Goal: Task Accomplishment & Management: Manage account settings

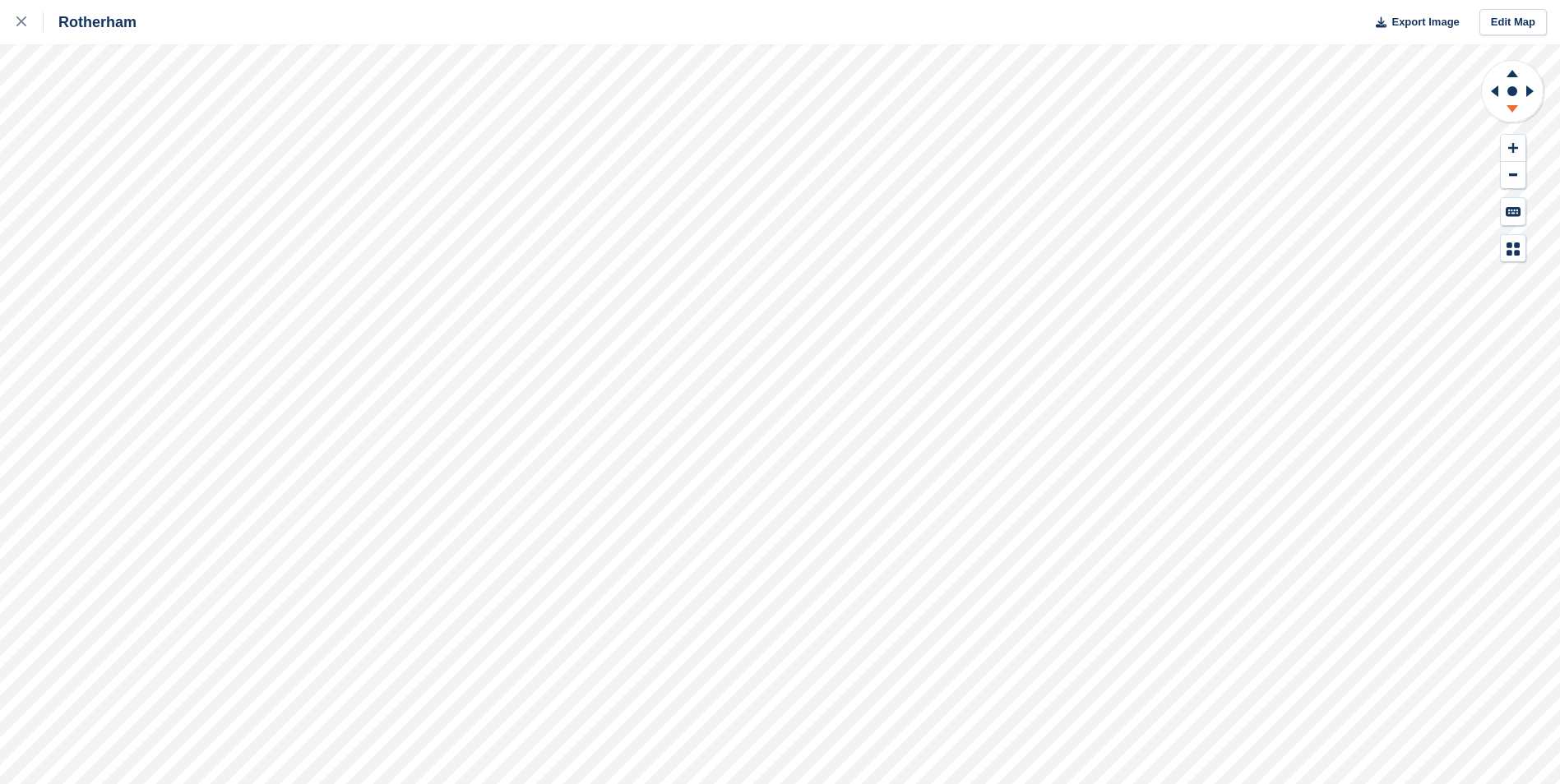
click at [1515, 108] on icon at bounding box center [1512, 109] width 12 height 7
click at [1513, 74] on icon at bounding box center [1512, 73] width 12 height 7
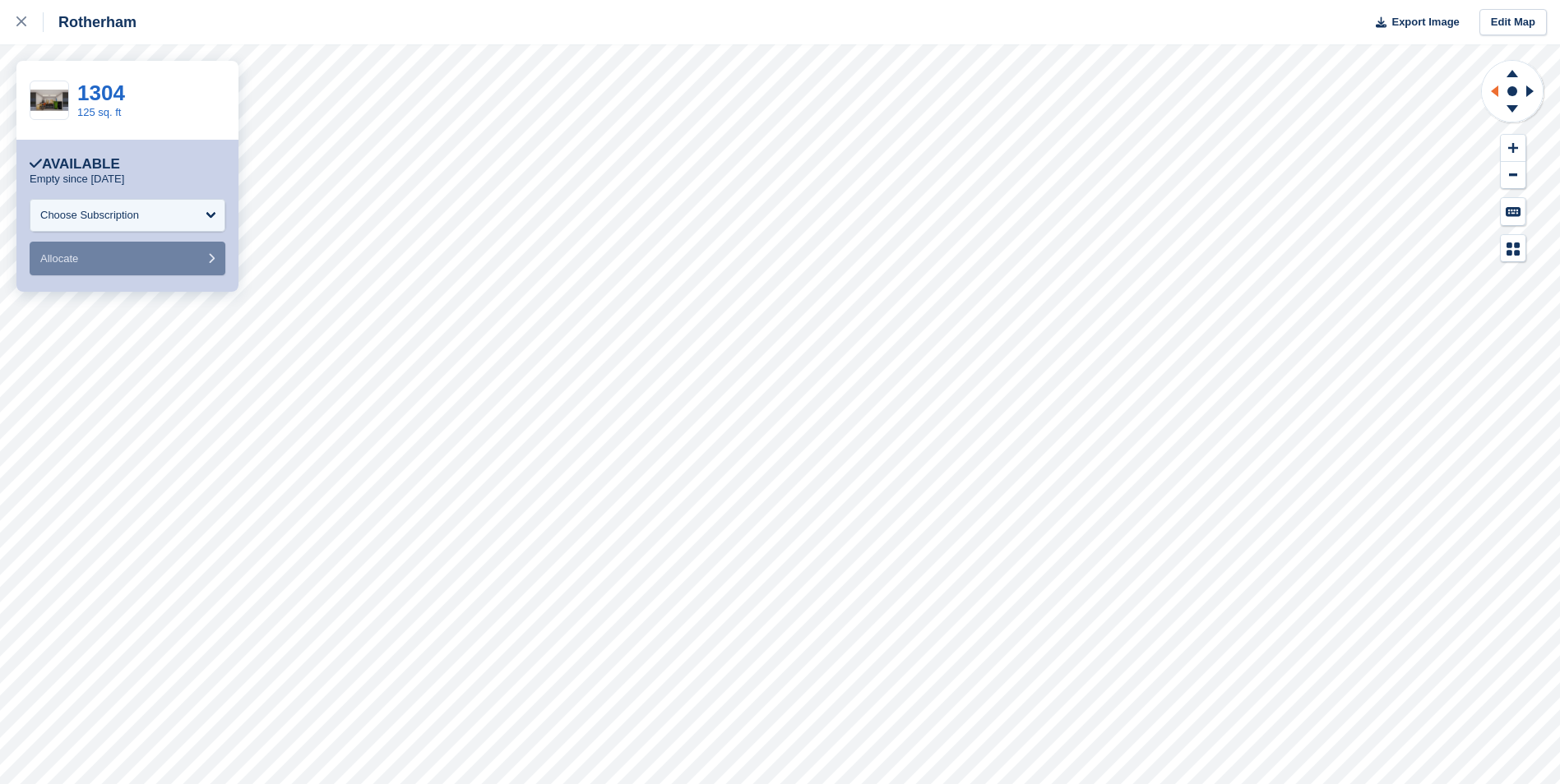
click at [1494, 85] on icon at bounding box center [1492, 91] width 21 height 43
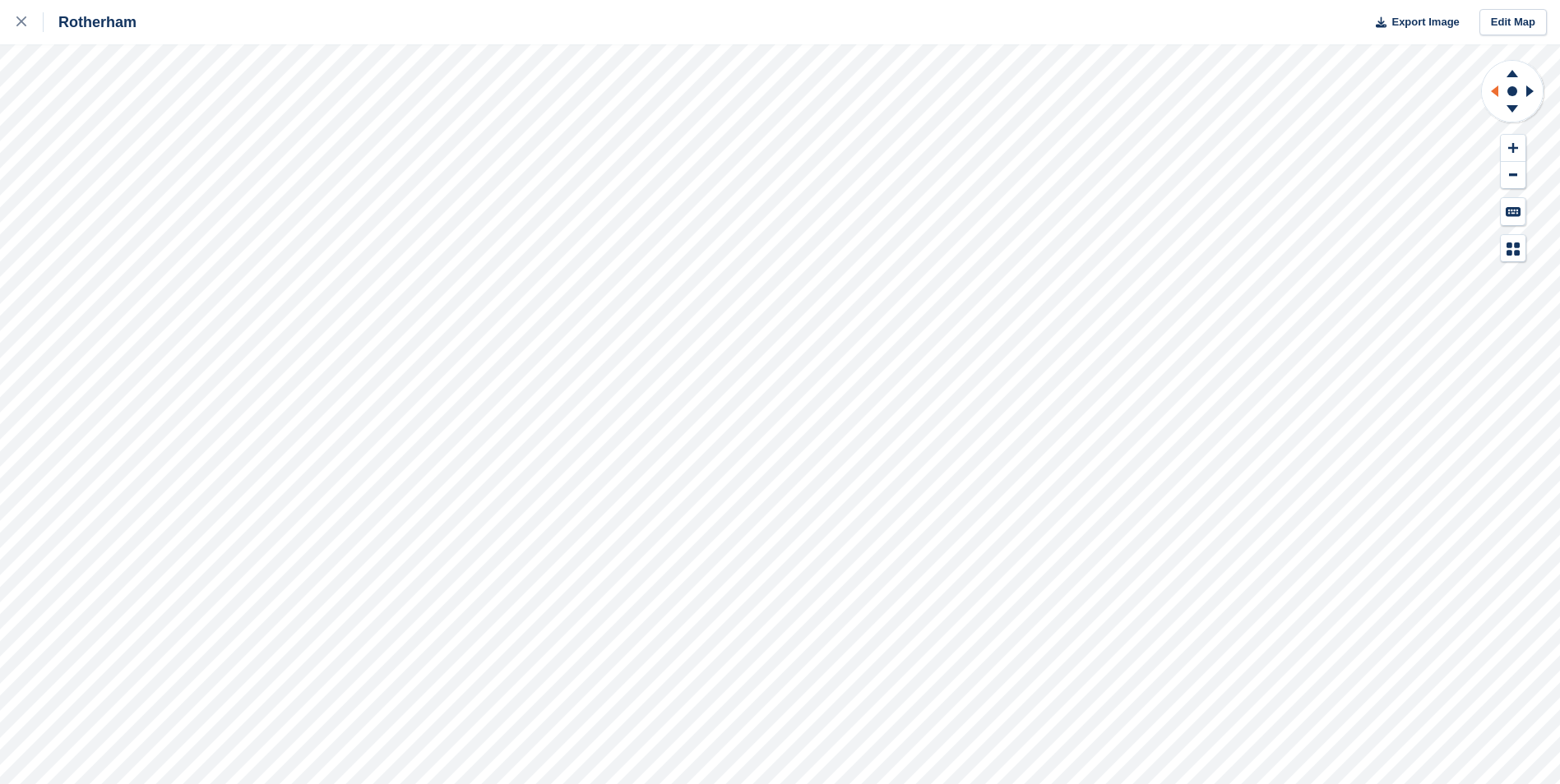
click at [1494, 91] on icon at bounding box center [1494, 91] width 7 height 12
click at [1524, 90] on icon at bounding box center [1532, 91] width 21 height 43
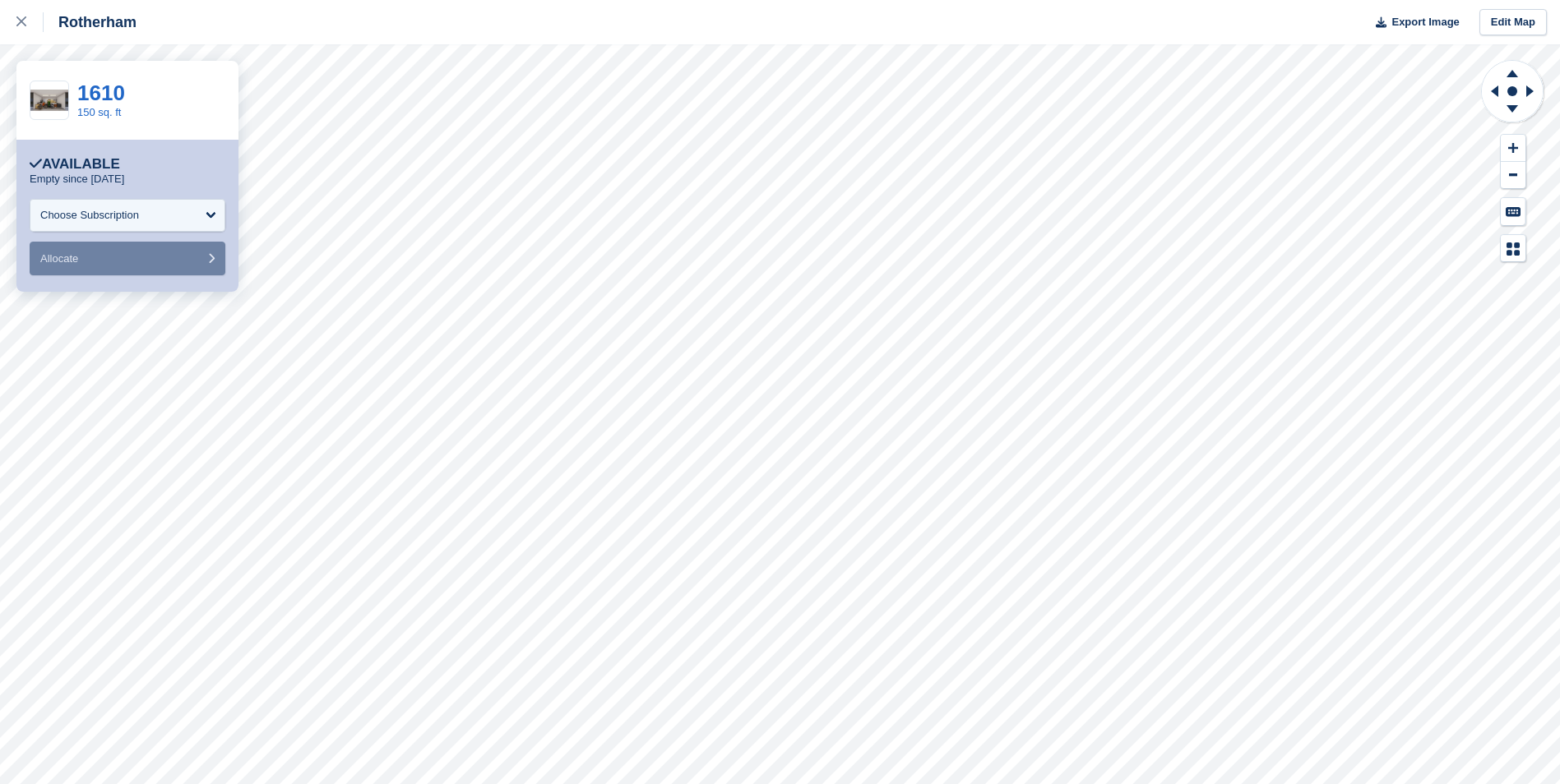
click at [191, 41] on div "Rotherham Export Image Edit Map" at bounding box center [780, 22] width 1560 height 45
click at [26, 22] on icon at bounding box center [22, 22] width 10 height 10
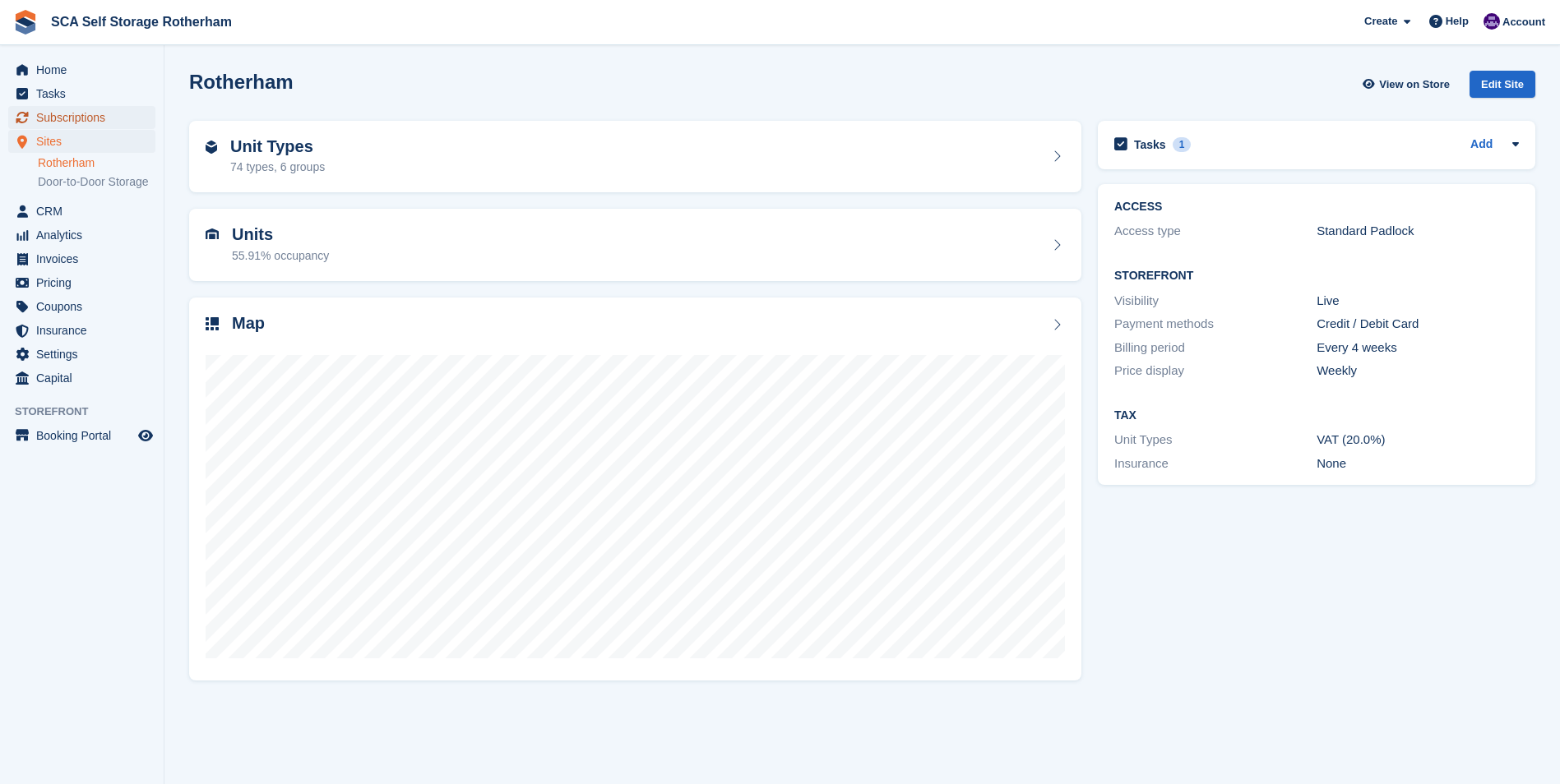
click at [73, 115] on span "Subscriptions" at bounding box center [85, 118] width 99 height 23
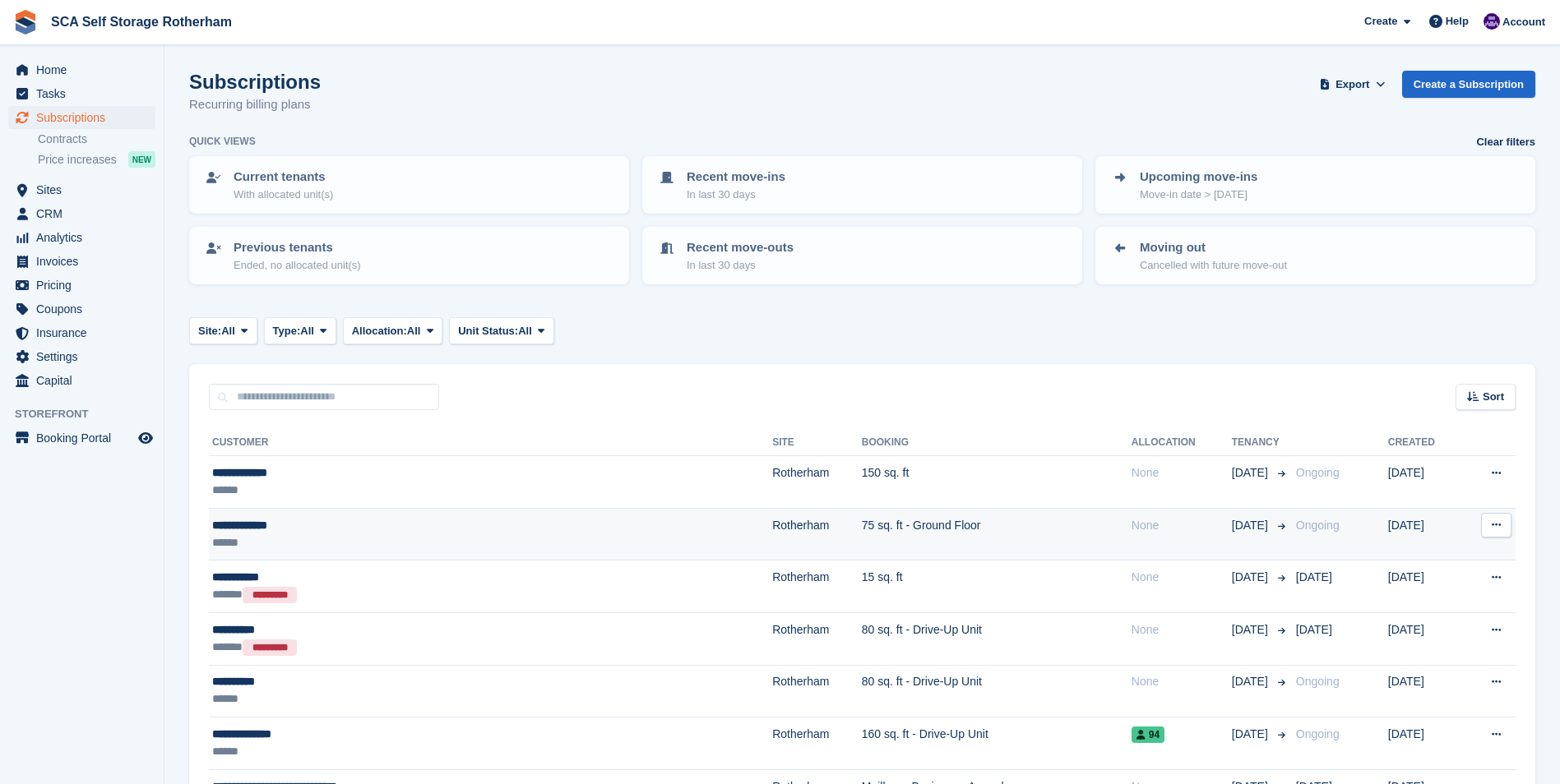
click at [862, 549] on td "75 sq. ft - Ground Floor" at bounding box center [996, 534] width 269 height 52
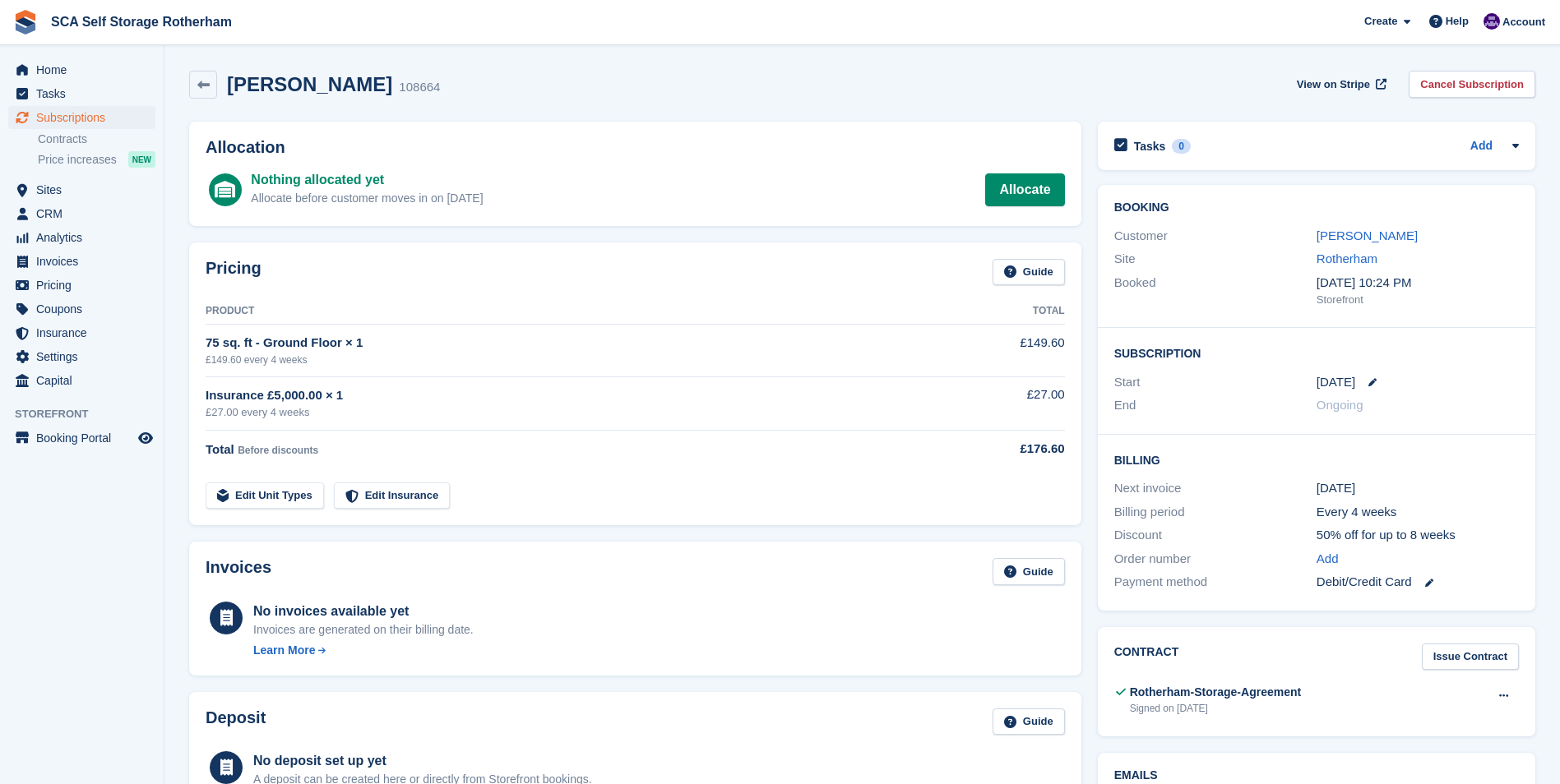
click at [354, 359] on div "£149.60 every 4 weeks" at bounding box center [569, 361] width 726 height 15
click at [749, 333] on td "75 sq. ft - Ground Floor × 1 £149.60 every 4 weeks" at bounding box center [569, 351] width 726 height 51
click at [528, 332] on td "75 sq. ft - Ground Floor × 1 £149.60 every 4 weeks" at bounding box center [569, 351] width 726 height 51
click at [74, 192] on span "Sites" at bounding box center [85, 190] width 99 height 23
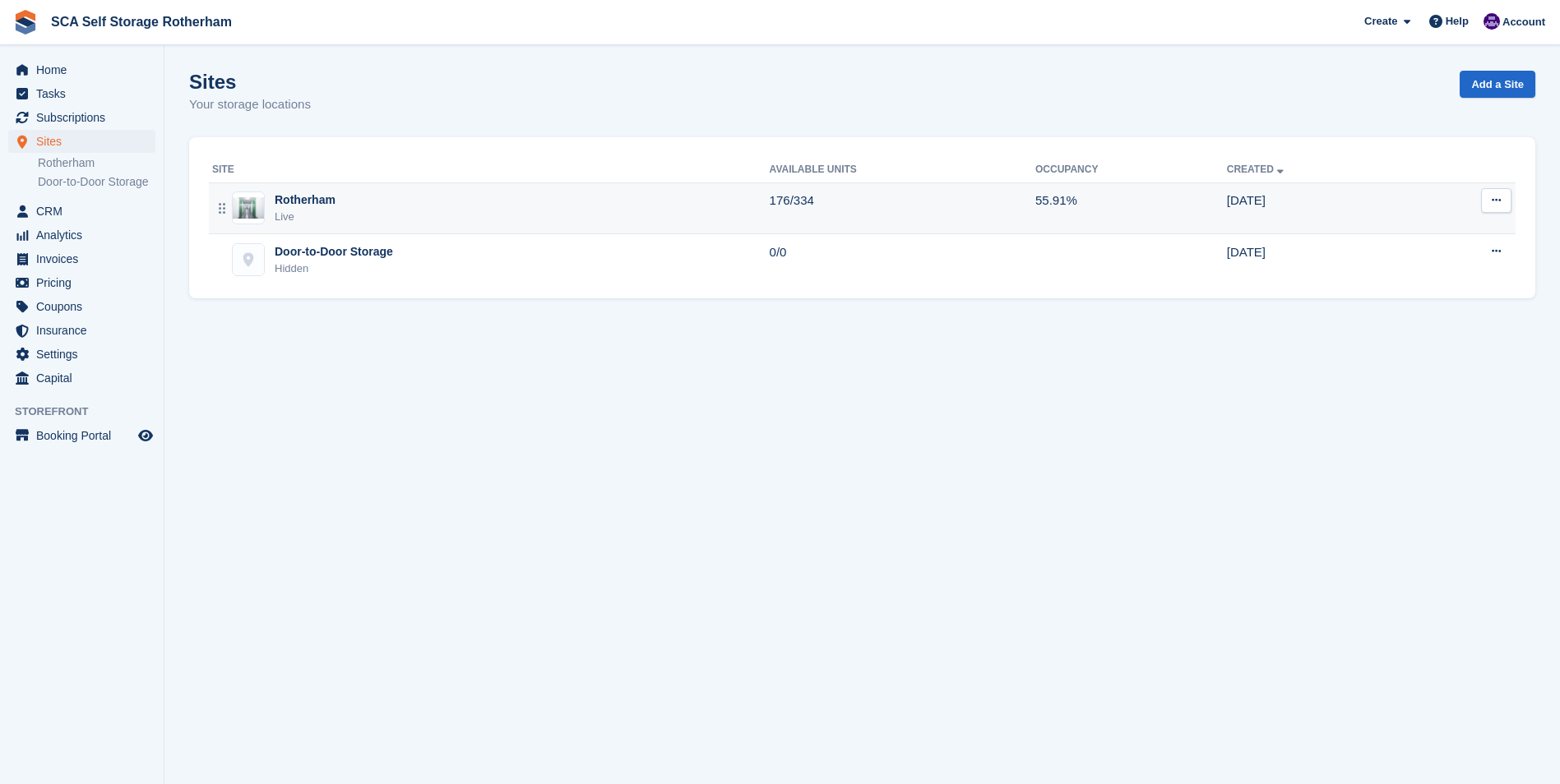
click at [278, 200] on div "Rotherham" at bounding box center [304, 200] width 61 height 17
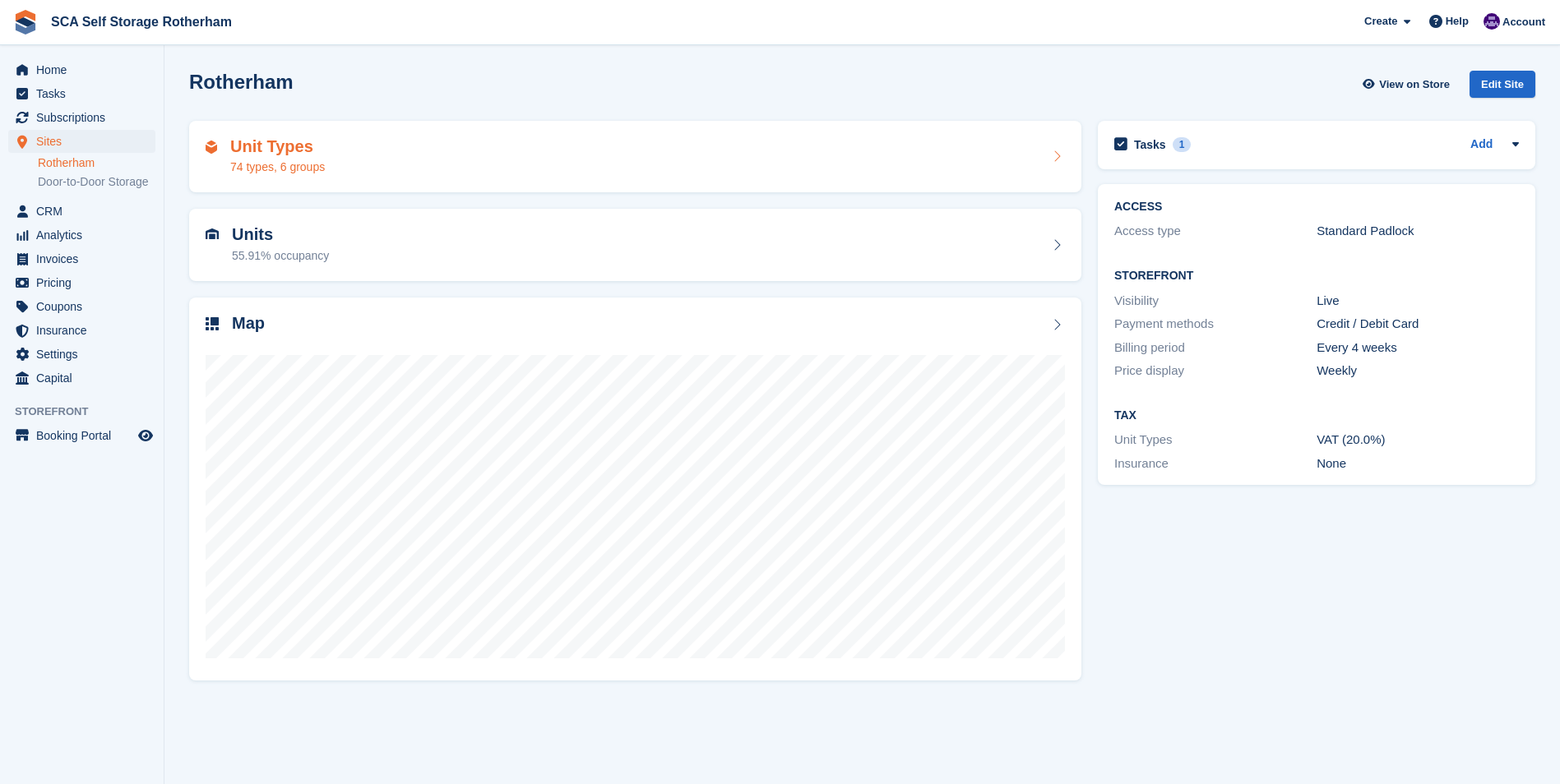
click at [288, 167] on div "74 types, 6 groups" at bounding box center [278, 167] width 94 height 17
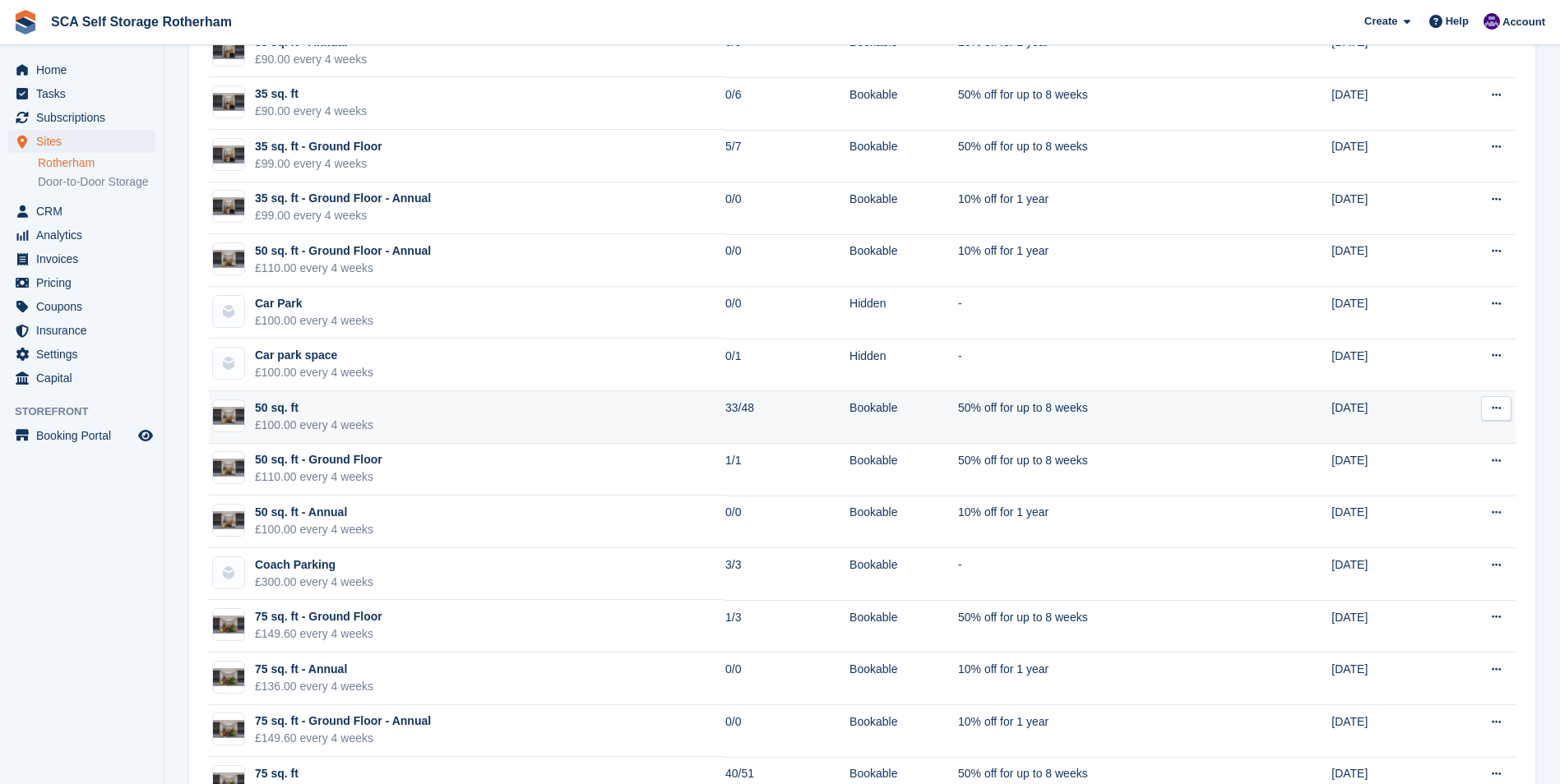
scroll to position [904, 0]
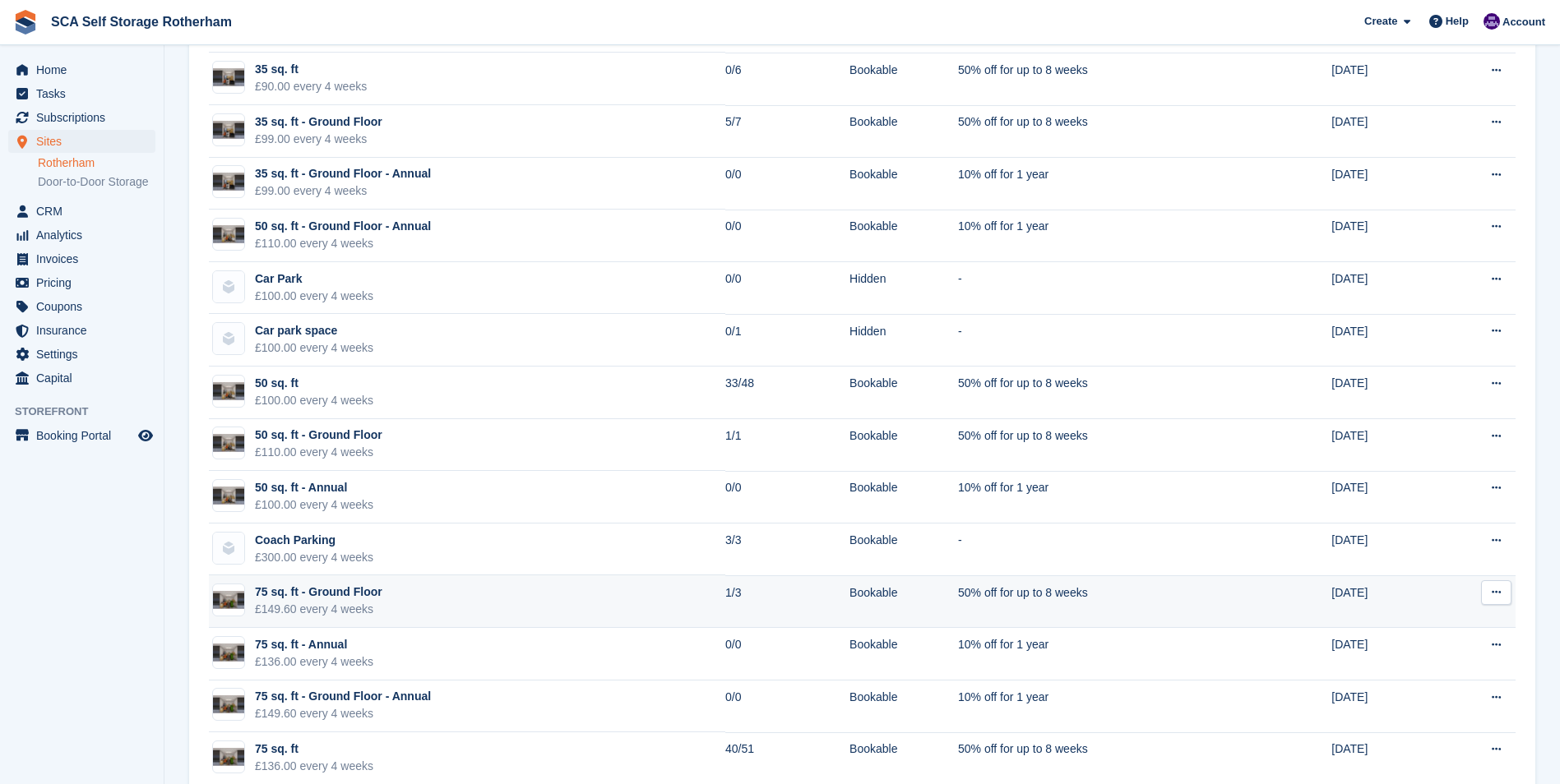
click at [371, 593] on div "75 sq. ft - Ground Floor" at bounding box center [319, 592] width 128 height 17
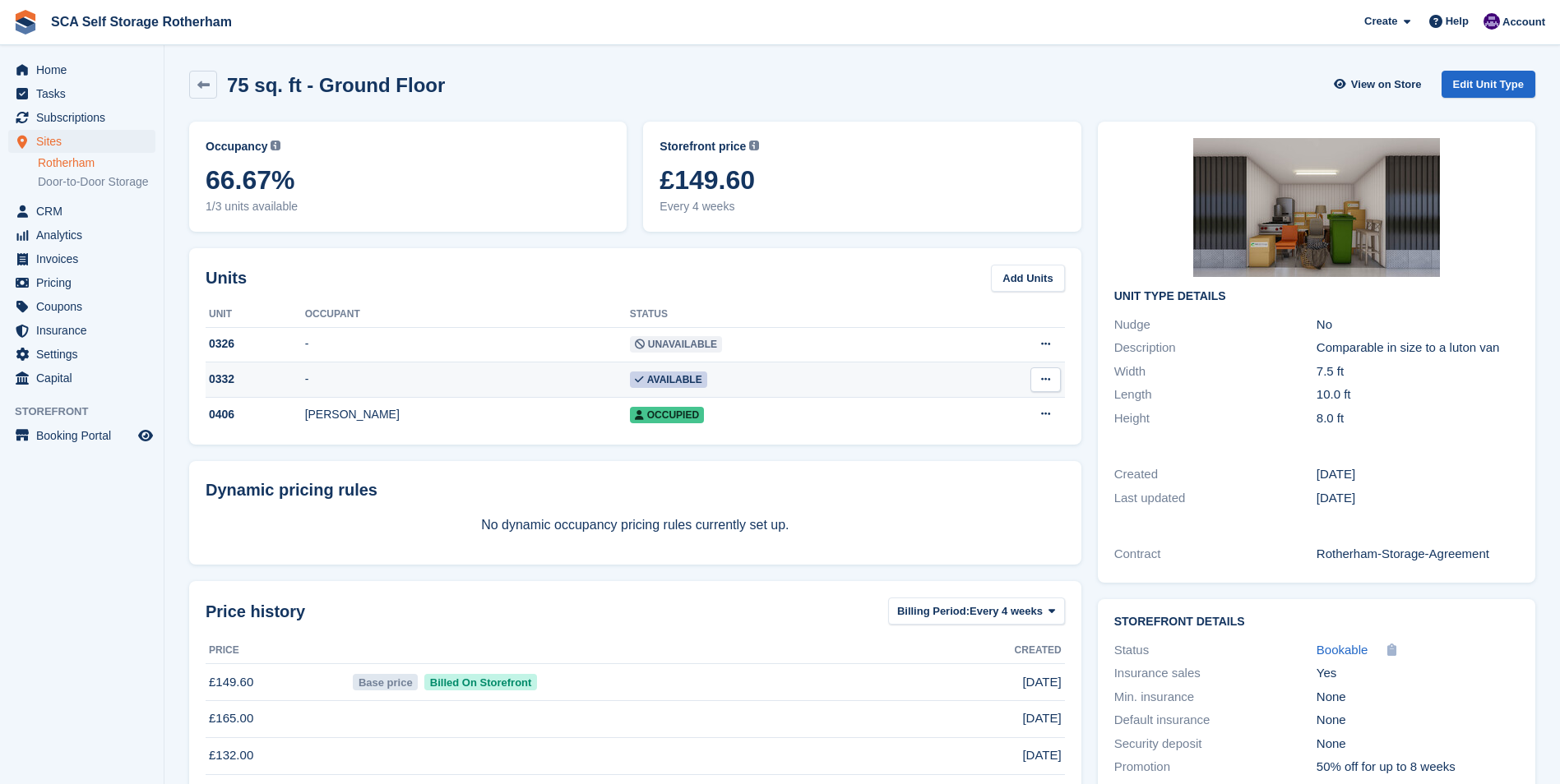
click at [242, 371] on div "0332" at bounding box center [255, 379] width 99 height 17
click at [31, 113] on span "menu" at bounding box center [22, 118] width 20 height 20
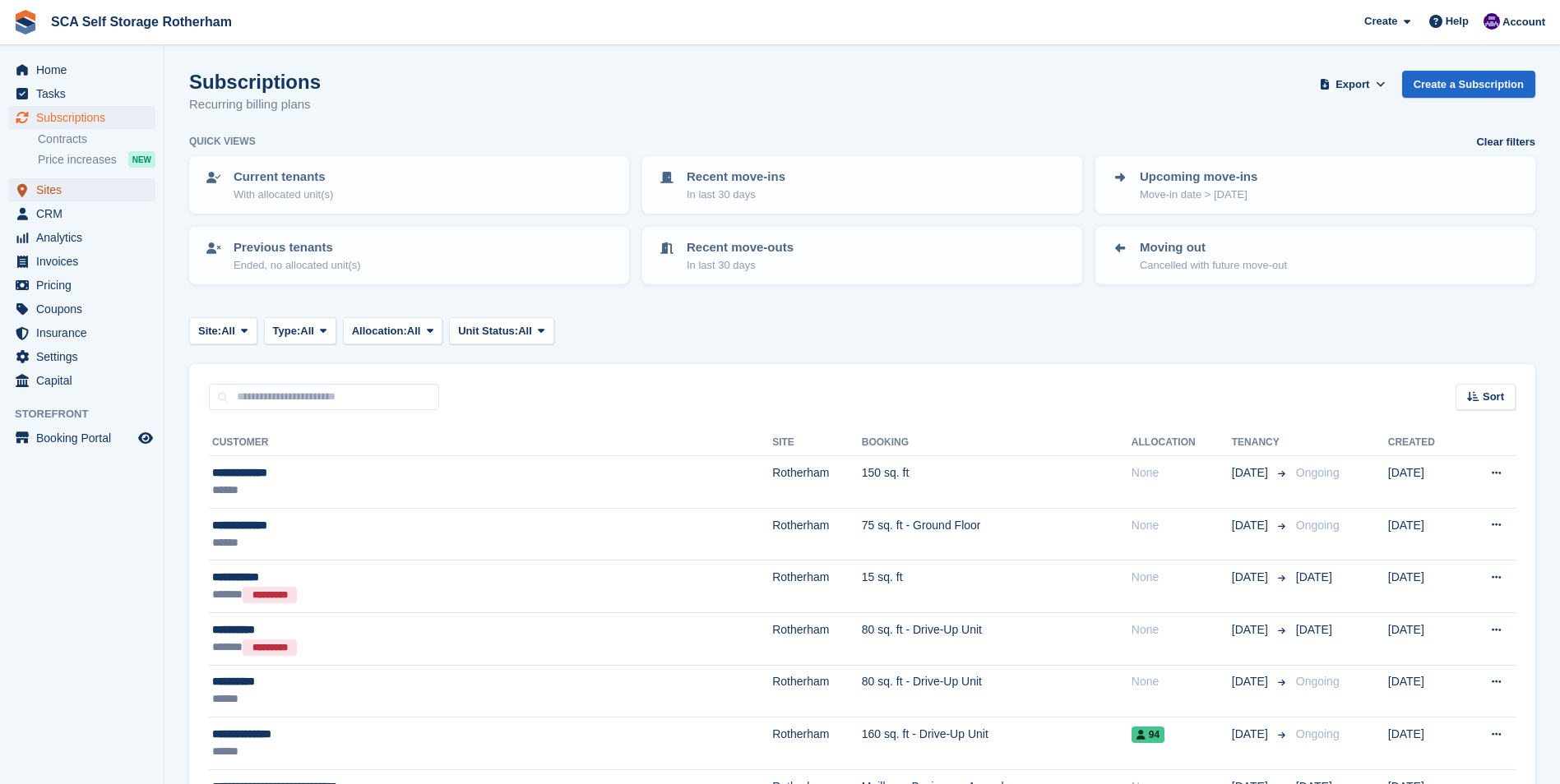
click at [75, 193] on span "Sites" at bounding box center [85, 190] width 99 height 23
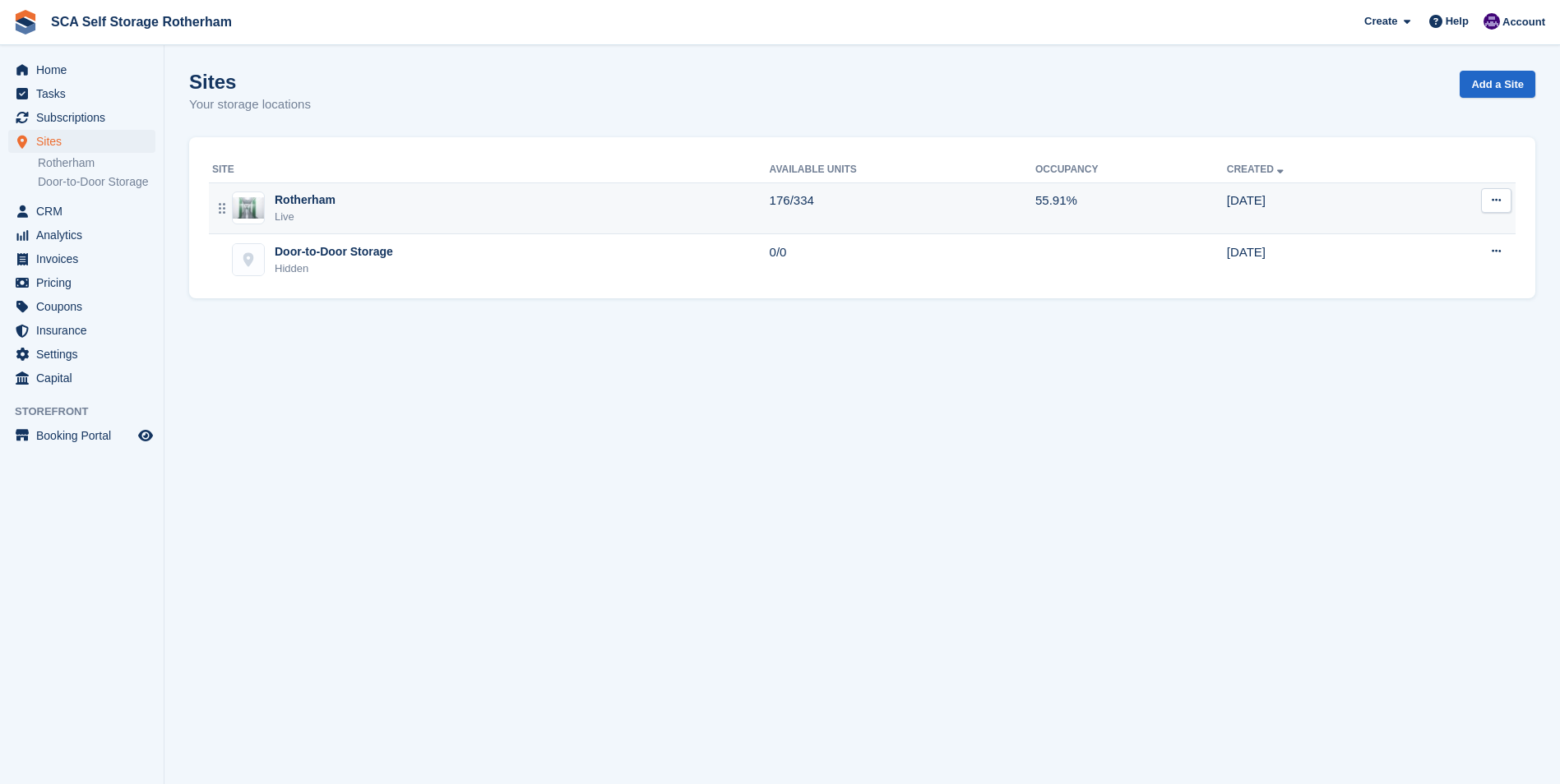
drag, startPoint x: 282, startPoint y: 196, endPoint x: 312, endPoint y: 201, distance: 30.4
click at [312, 201] on div "Rotherham" at bounding box center [304, 200] width 61 height 17
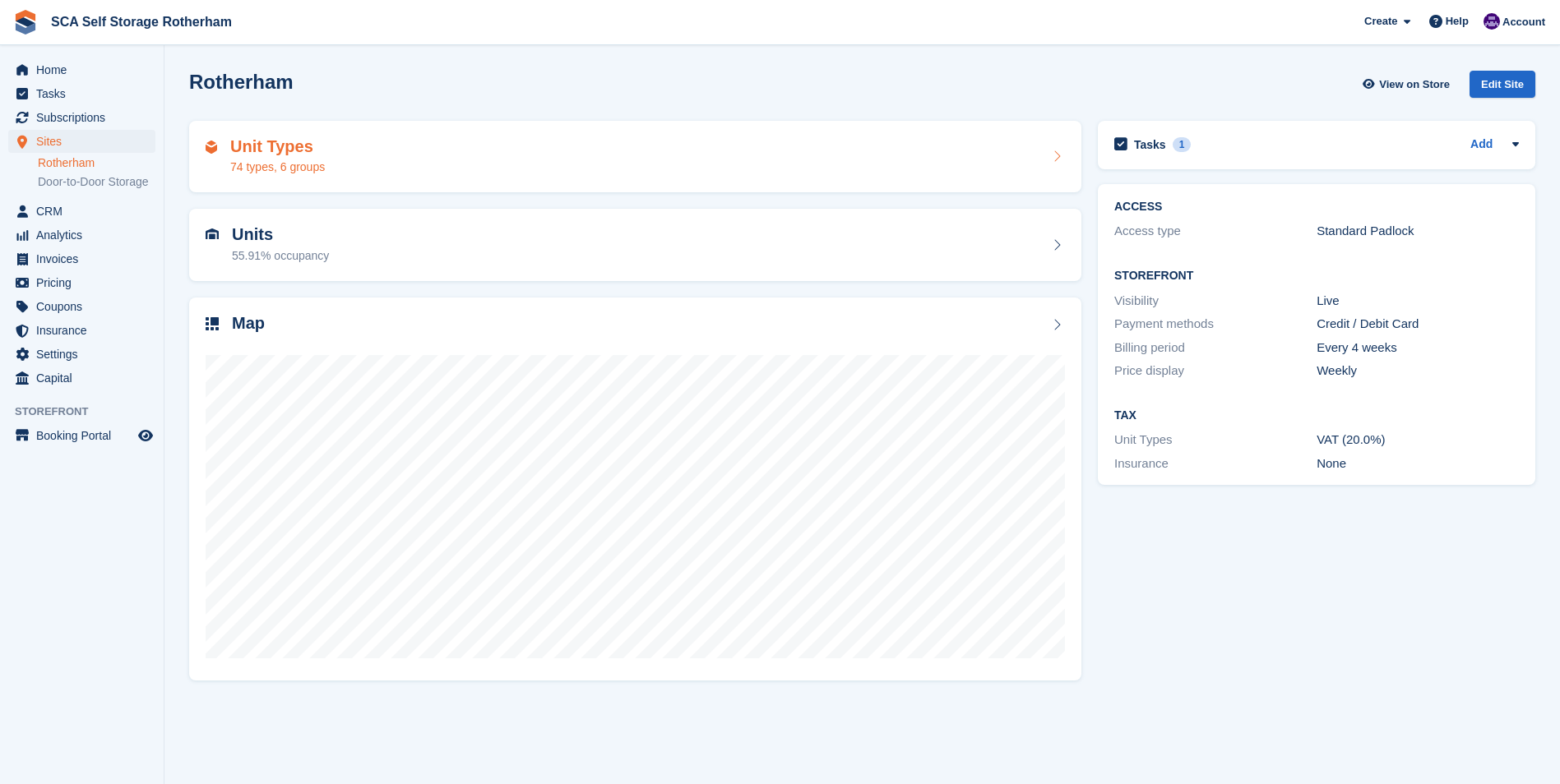
click at [324, 159] on div "Unit Types 74 types, 6 groups" at bounding box center [635, 157] width 860 height 40
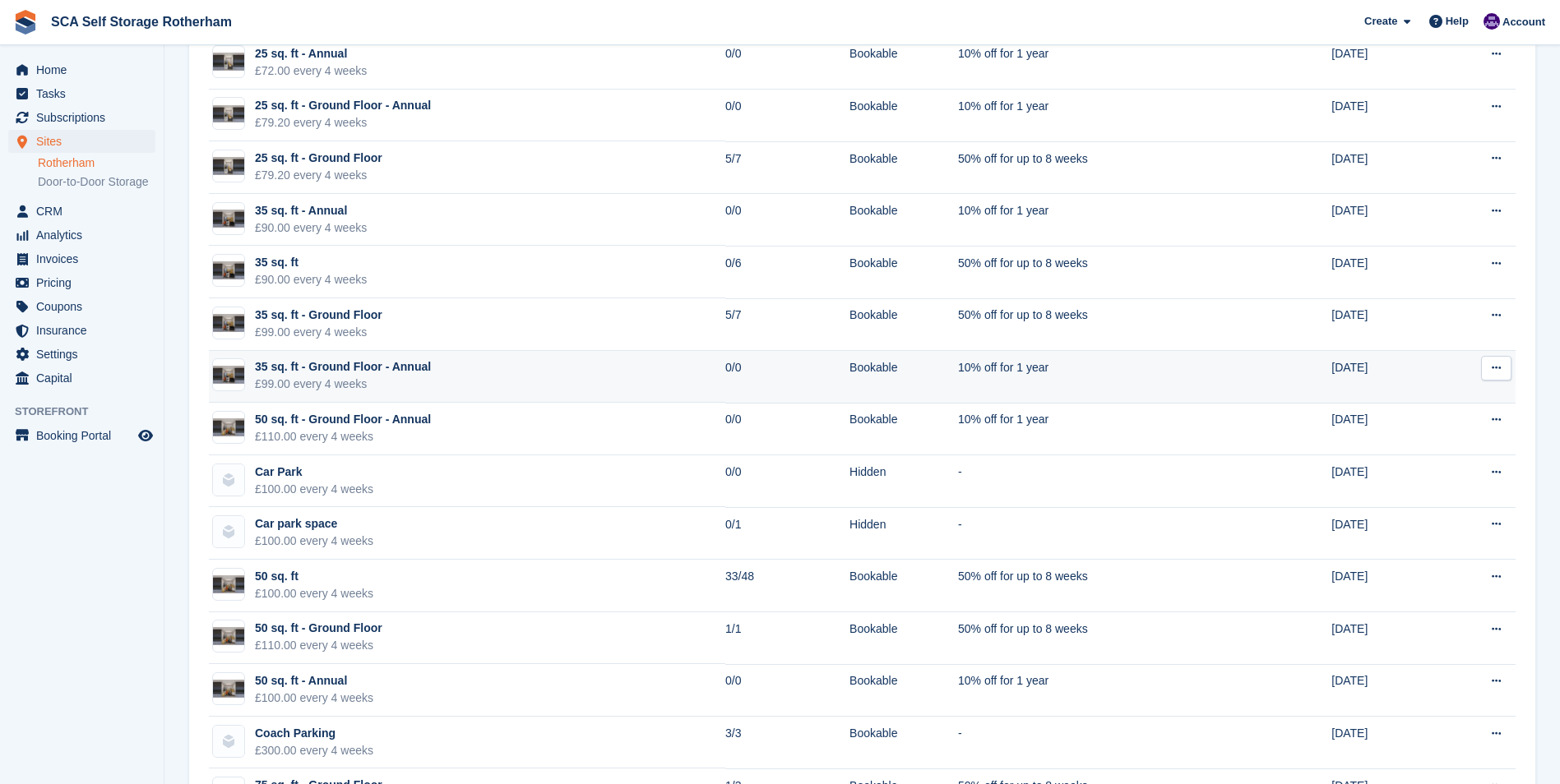
scroll to position [740, 0]
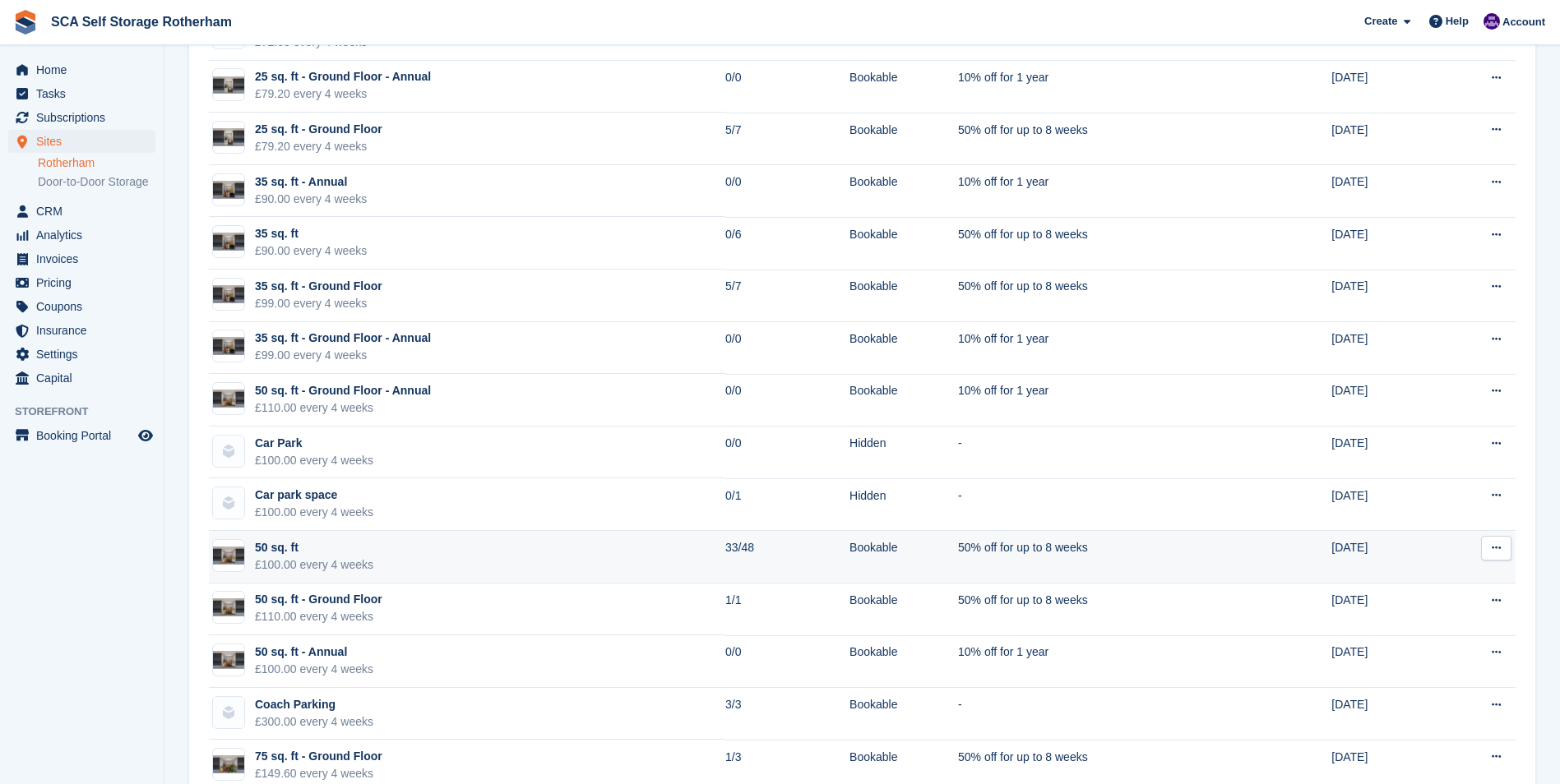
click at [604, 568] on td "50 sq. ft £100.00 every 4 weeks" at bounding box center [467, 557] width 516 height 52
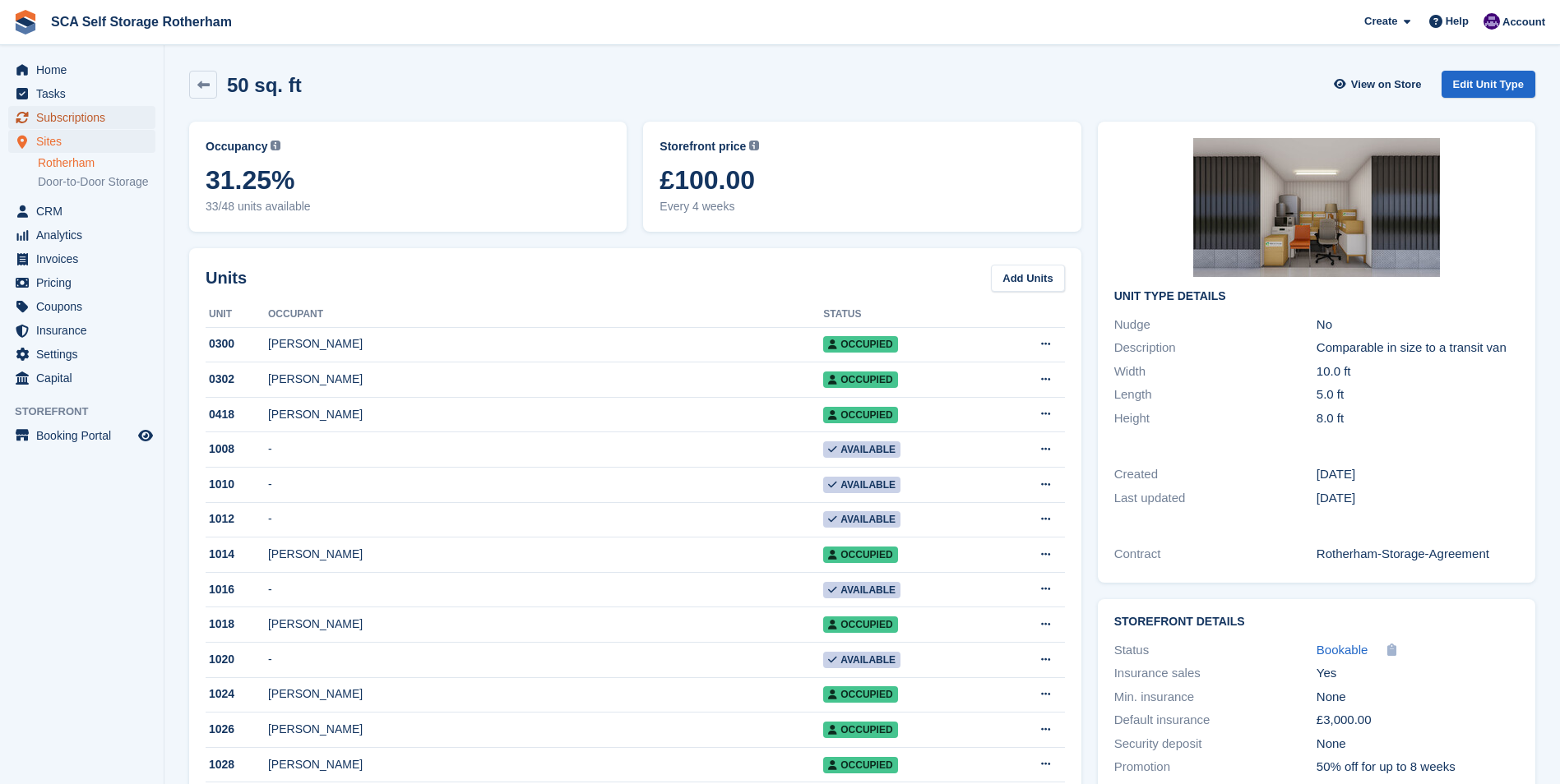
click at [101, 112] on span "Subscriptions" at bounding box center [85, 118] width 99 height 23
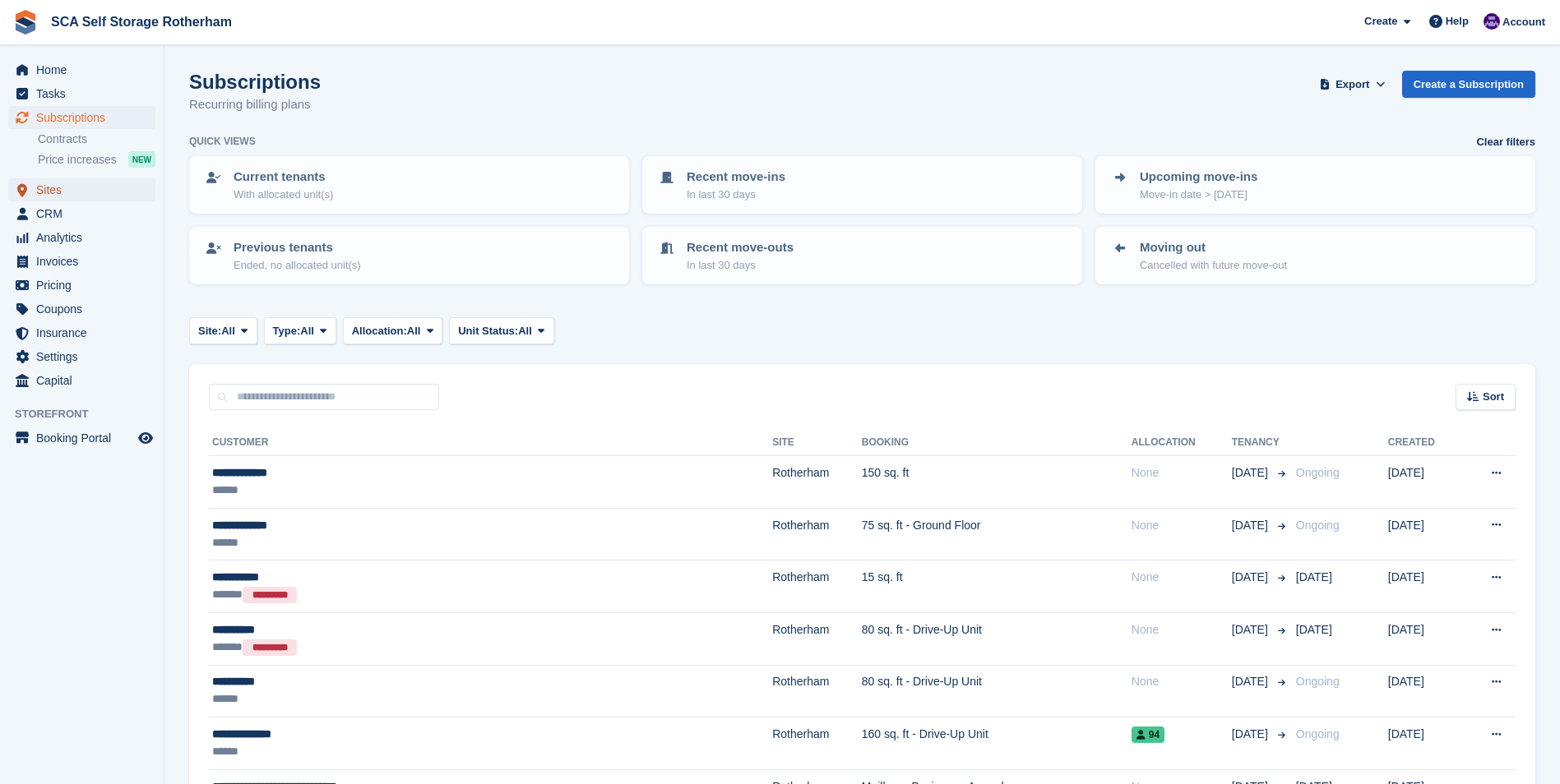
click at [67, 185] on span "Sites" at bounding box center [85, 190] width 99 height 23
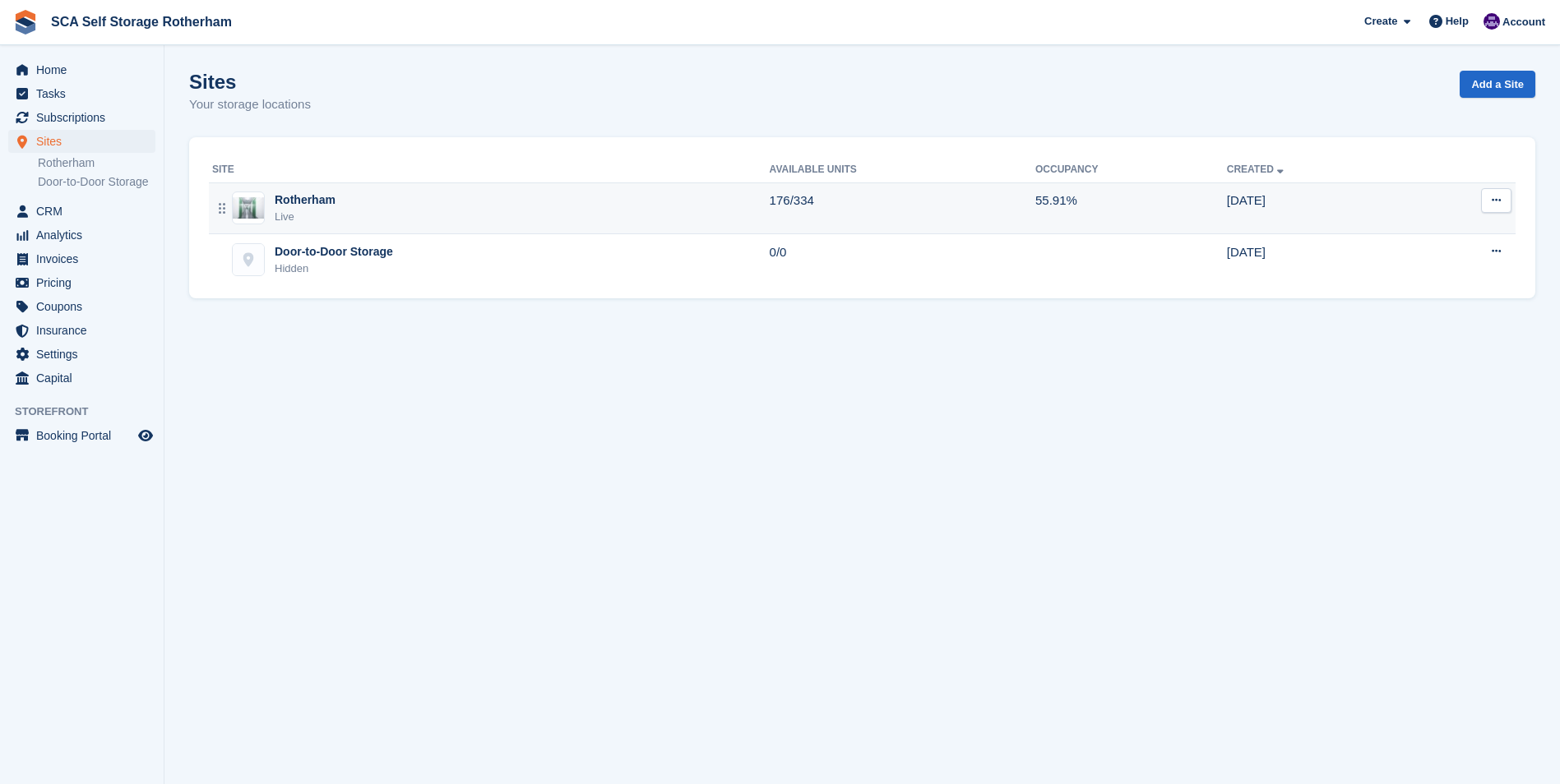
click at [297, 212] on div "Live" at bounding box center [304, 217] width 61 height 17
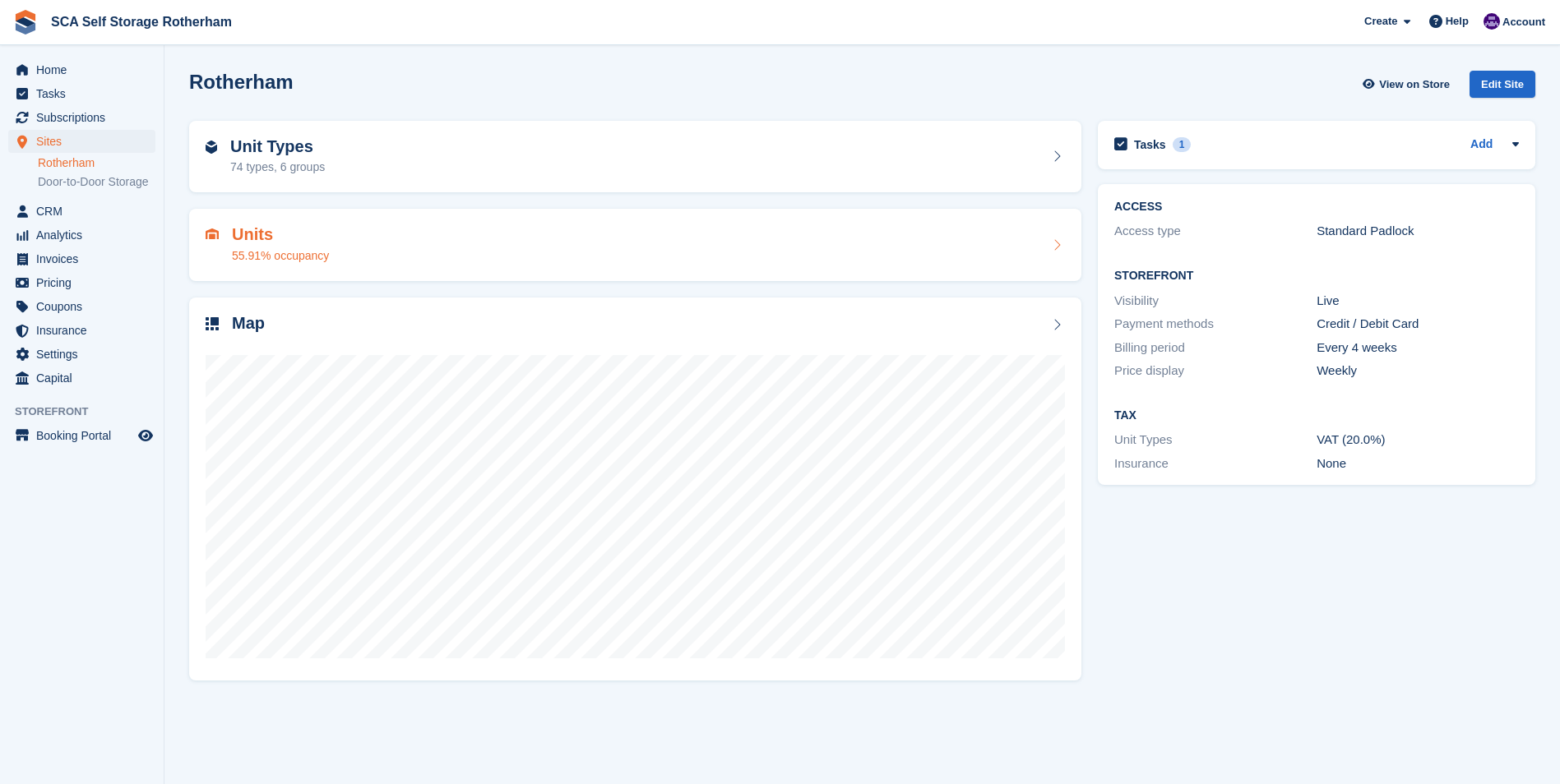
click at [342, 238] on div "Units 55.91% occupancy" at bounding box center [635, 245] width 860 height 40
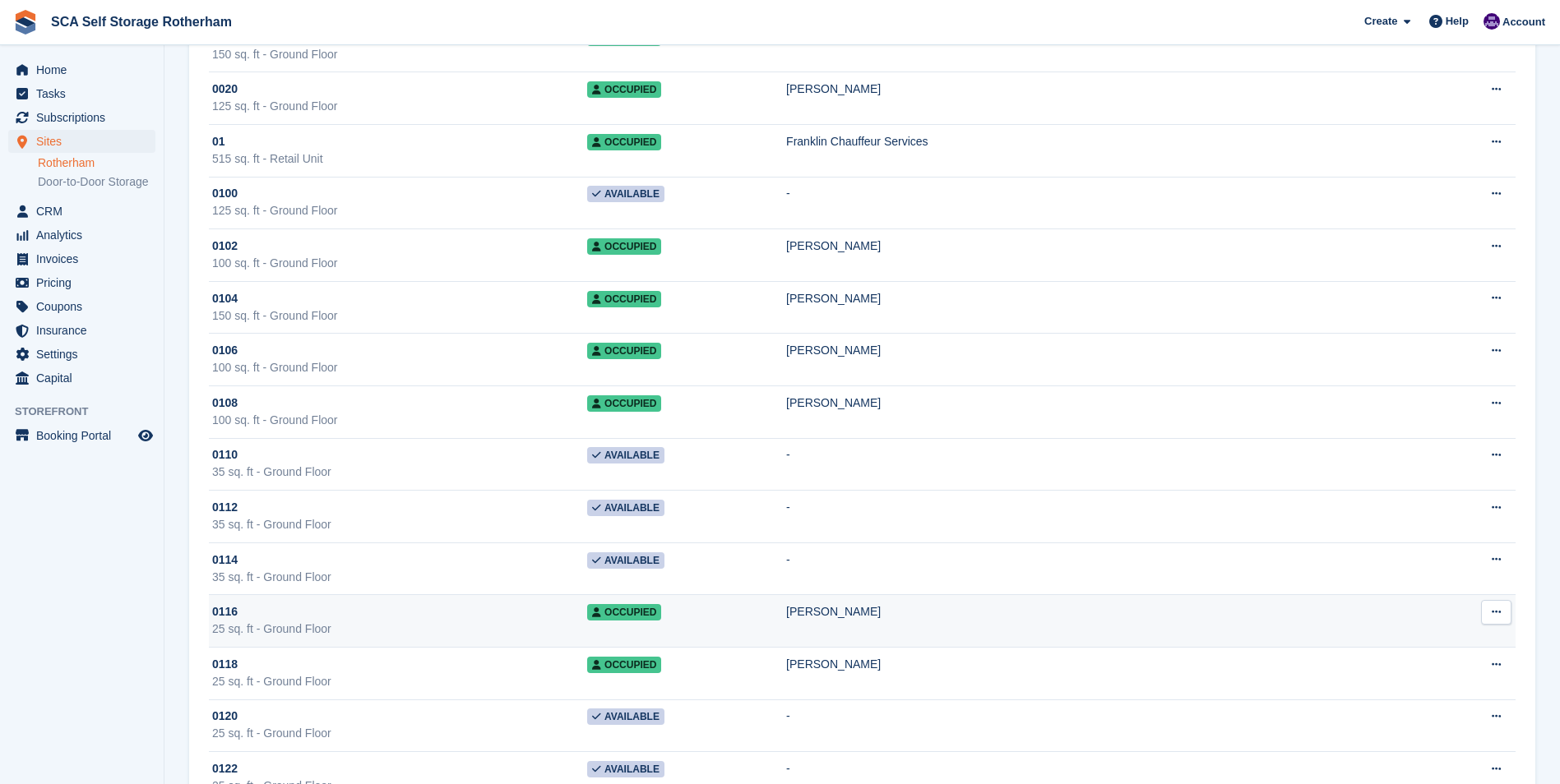
scroll to position [658, 0]
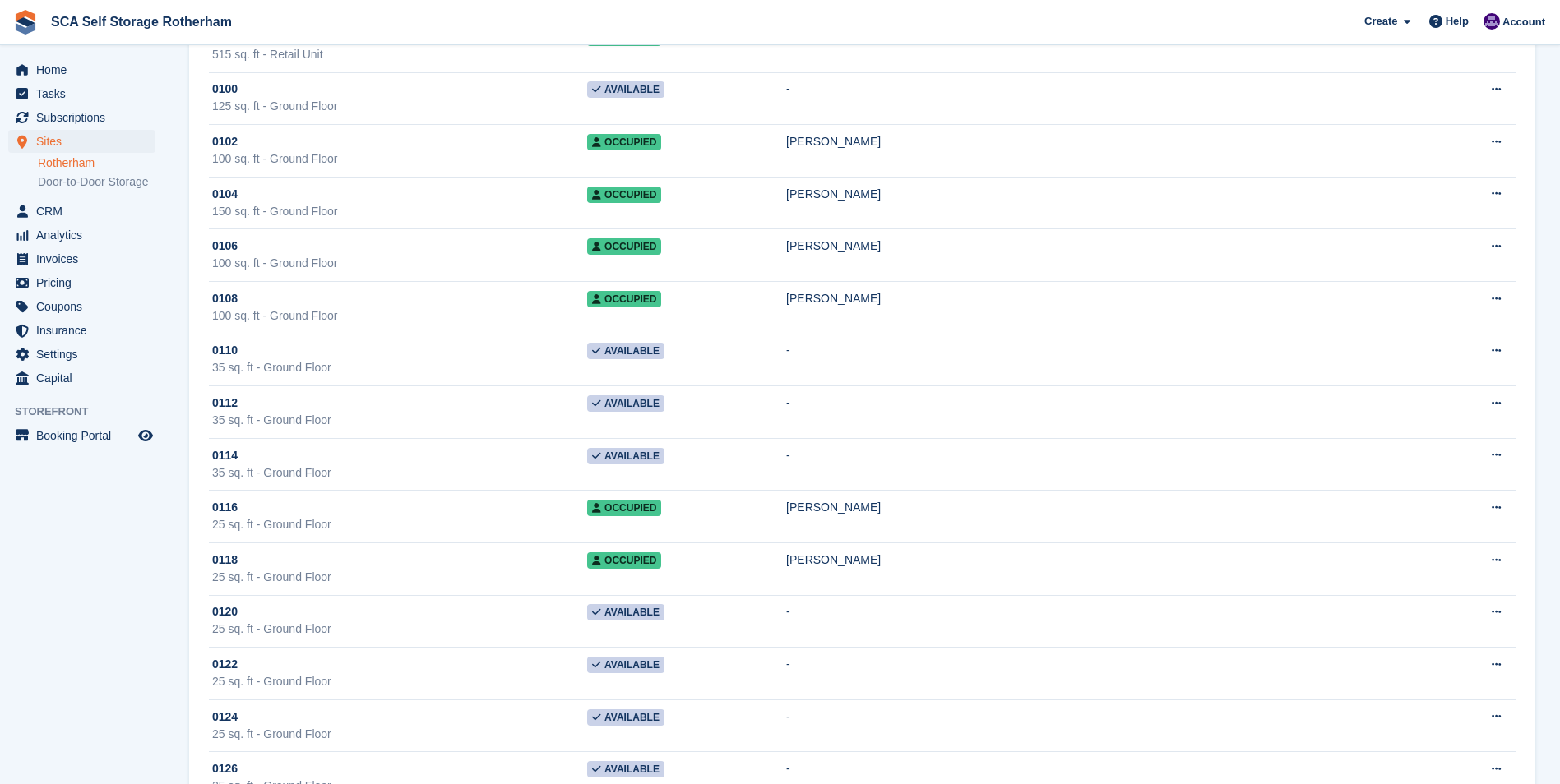
click at [56, 166] on link "Rotherham" at bounding box center [97, 162] width 118 height 16
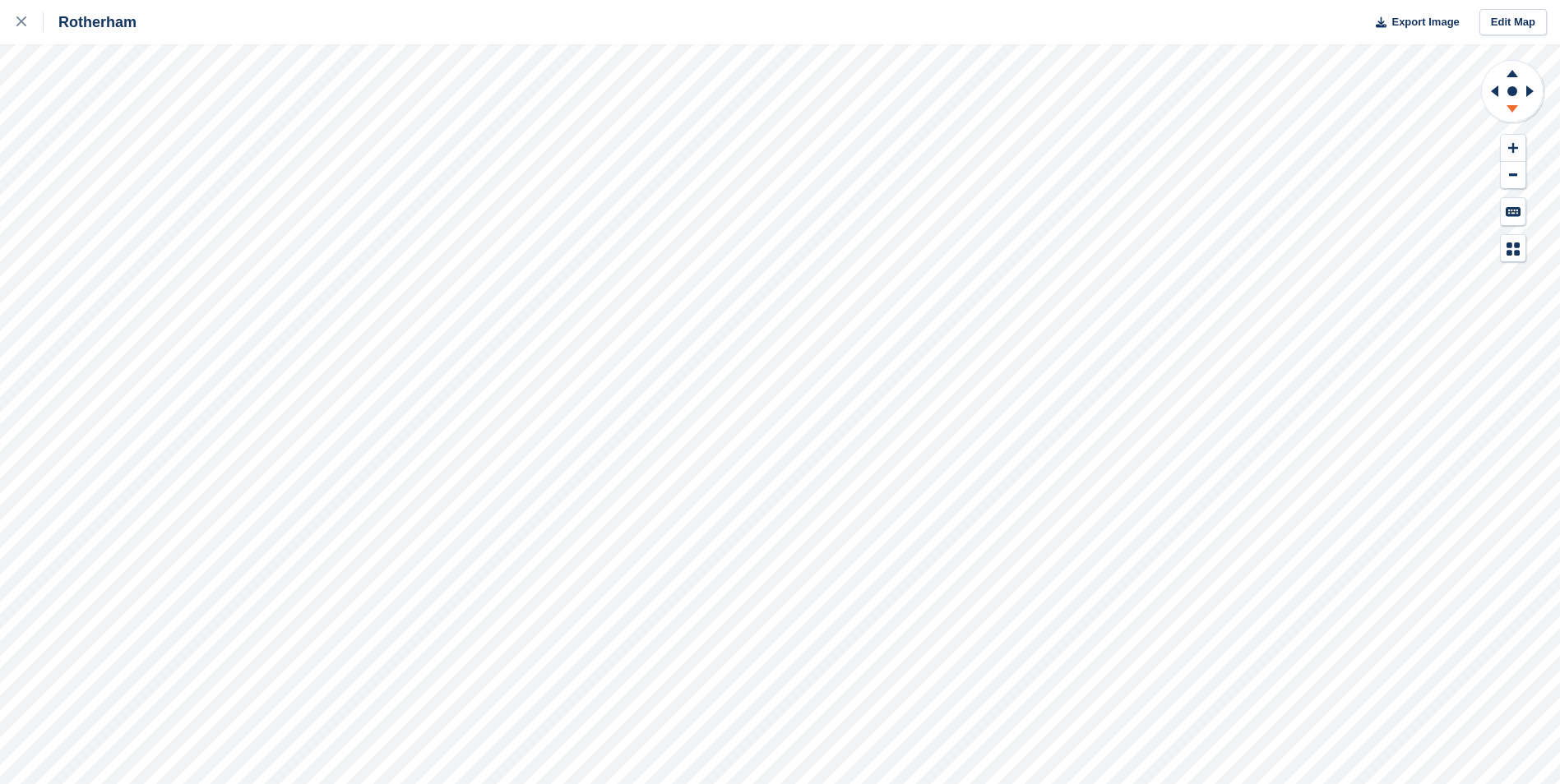
click at [1525, 110] on icon at bounding box center [1512, 111] width 43 height 21
click at [1531, 95] on icon at bounding box center [1532, 91] width 21 height 43
click at [1532, 91] on icon at bounding box center [1529, 91] width 7 height 12
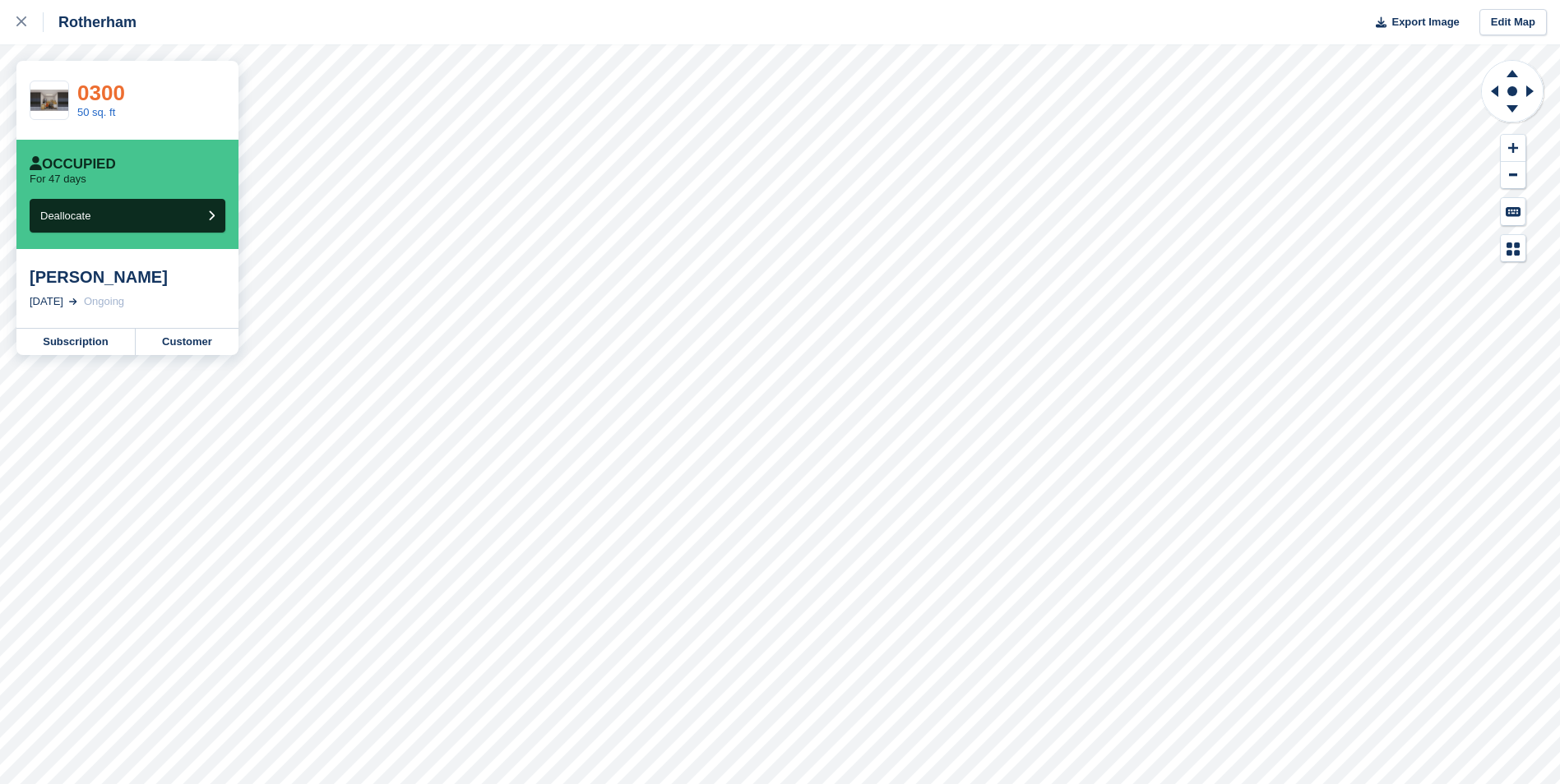
click at [94, 93] on link "0300" at bounding box center [101, 93] width 48 height 25
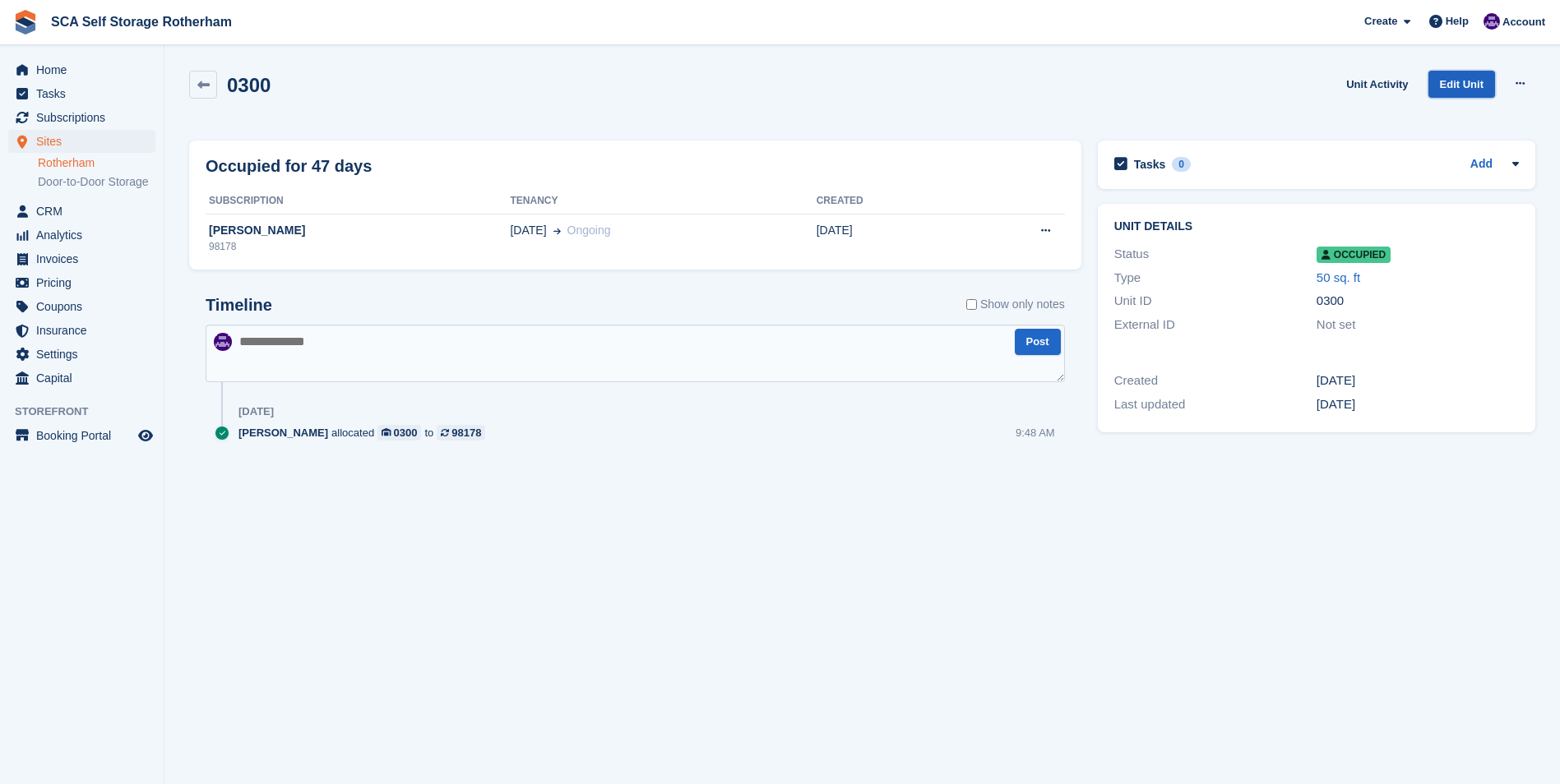
click at [1461, 90] on link "Edit Unit" at bounding box center [1461, 84] width 66 height 27
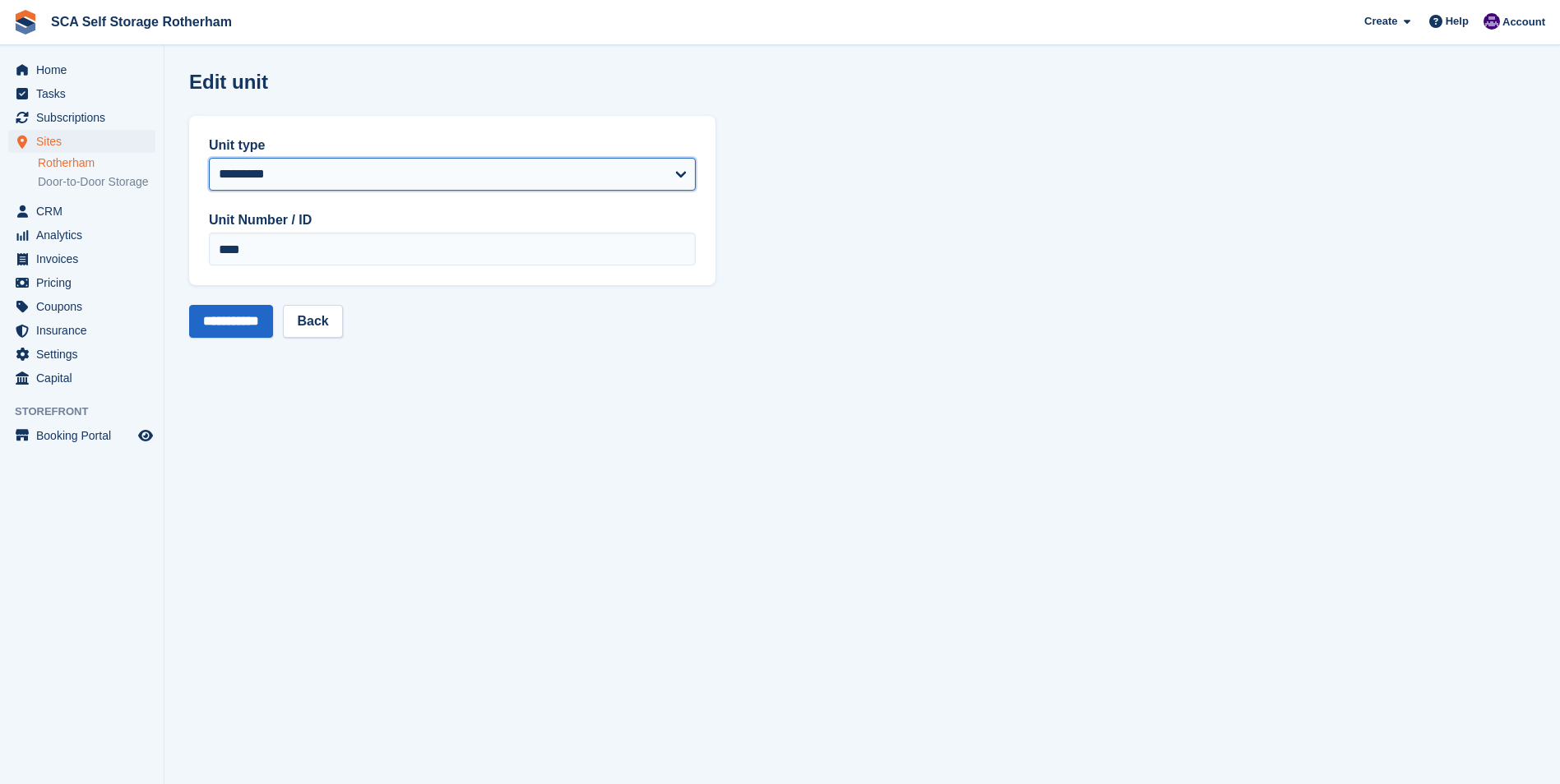
click at [273, 173] on select "**********" at bounding box center [452, 174] width 487 height 33
select select "*****"
click at [209, 157] on select "**********" at bounding box center [452, 174] width 487 height 33
click at [245, 312] on input "**********" at bounding box center [230, 322] width 84 height 33
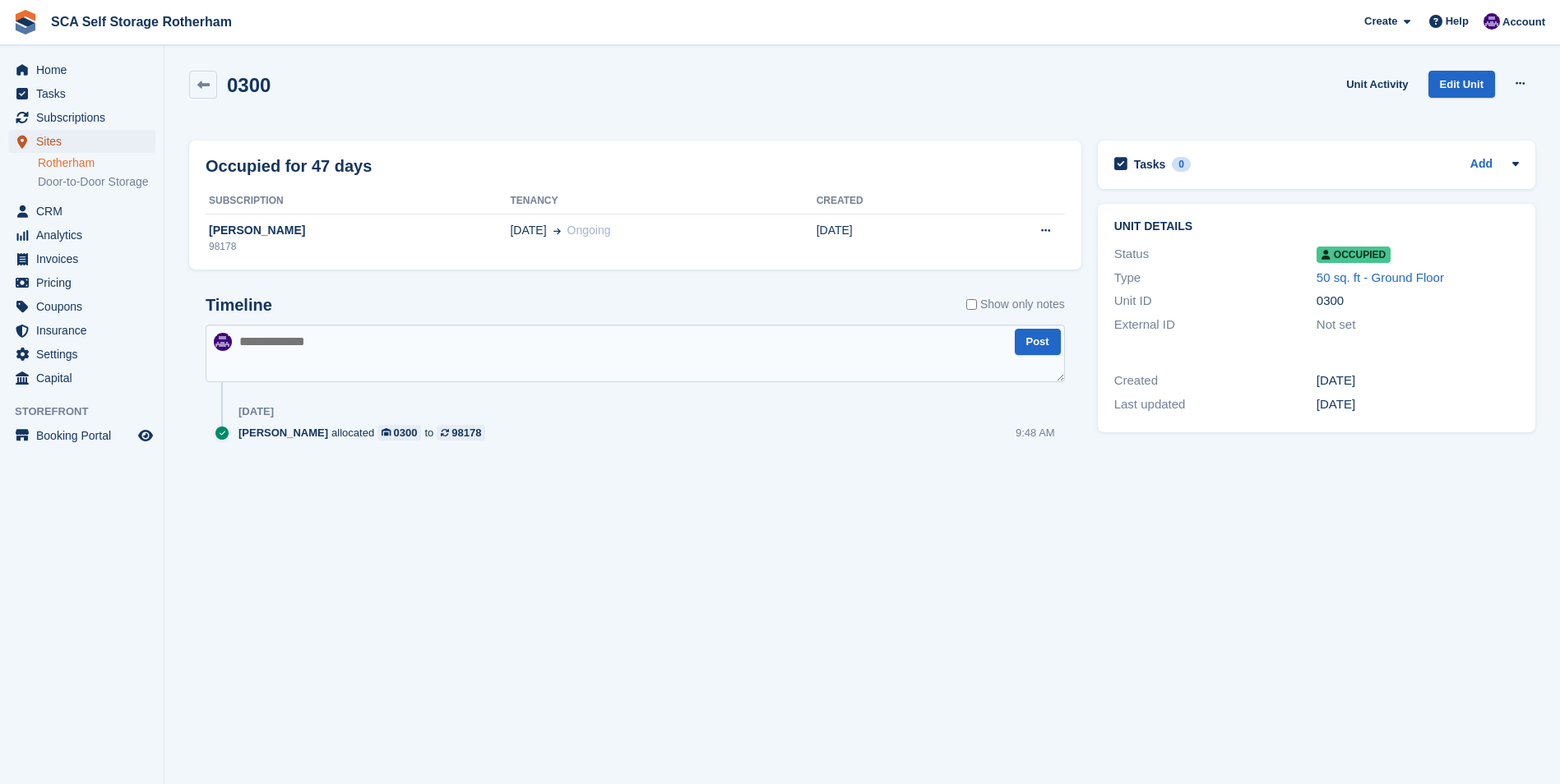
click at [51, 142] on span "Sites" at bounding box center [85, 142] width 99 height 23
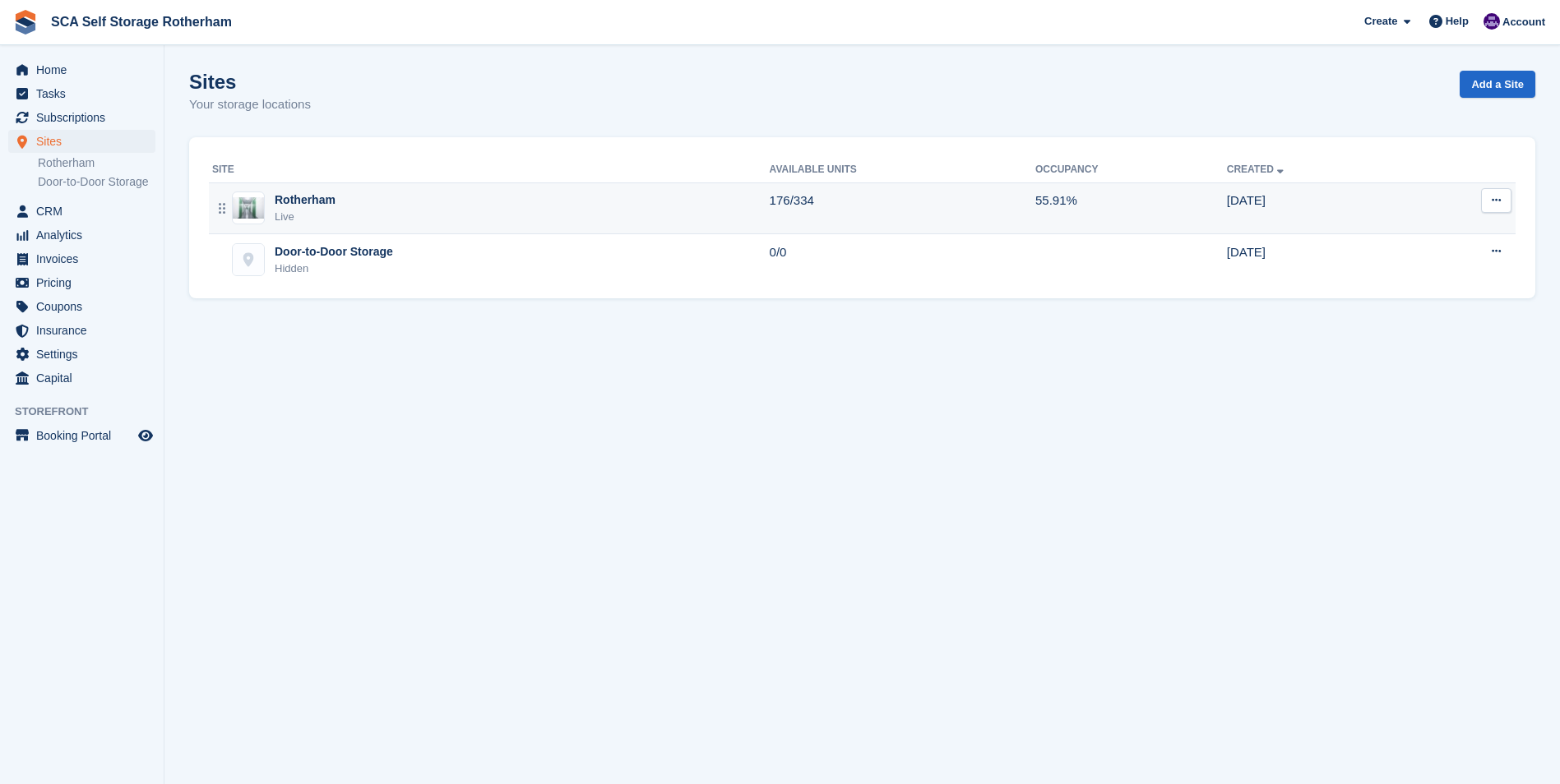
click at [364, 201] on div "Rotherham Live" at bounding box center [491, 208] width 558 height 34
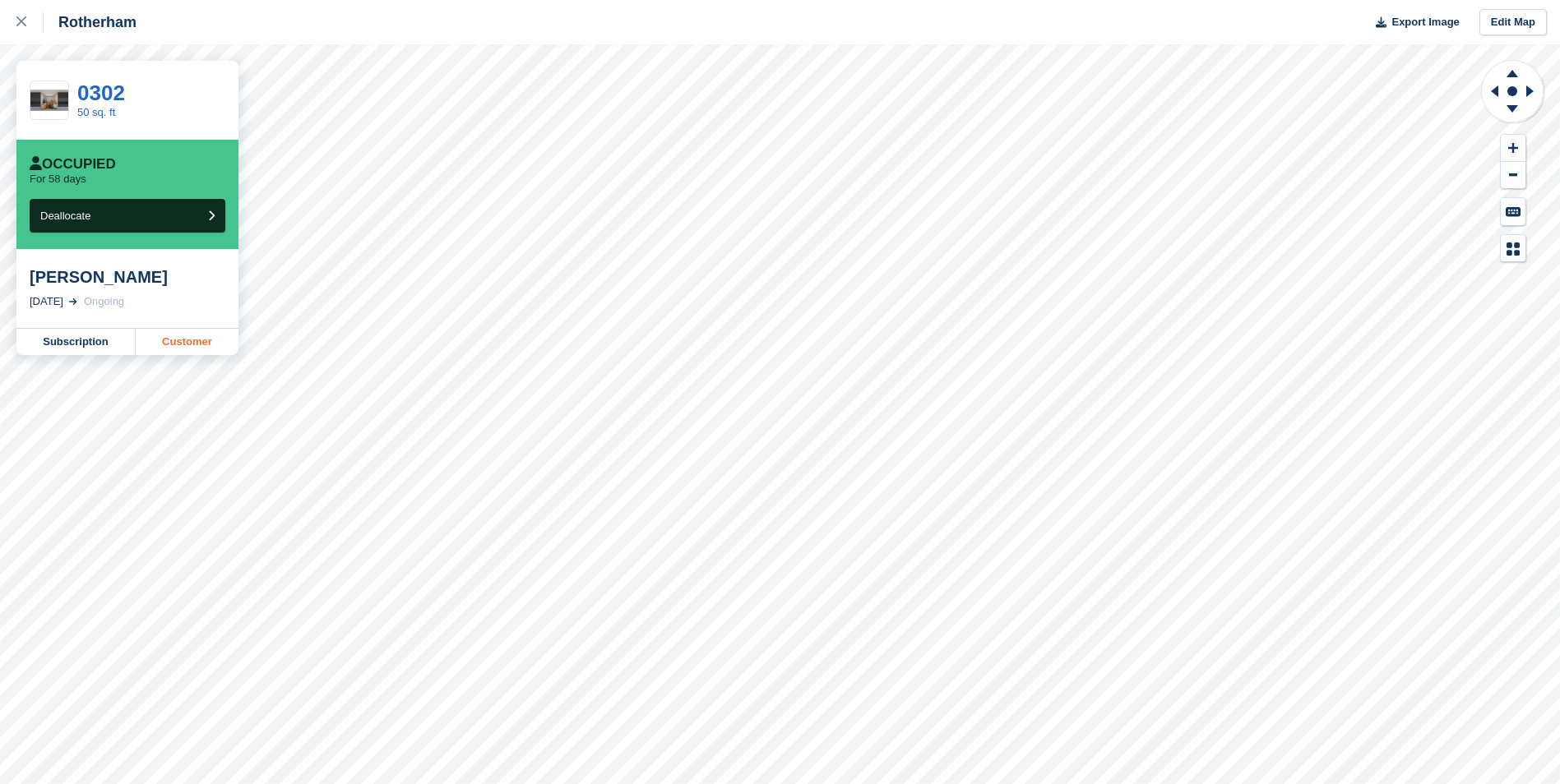
click at [202, 343] on link "Customer" at bounding box center [187, 342] width 103 height 27
click at [94, 92] on link "0302" at bounding box center [101, 93] width 48 height 25
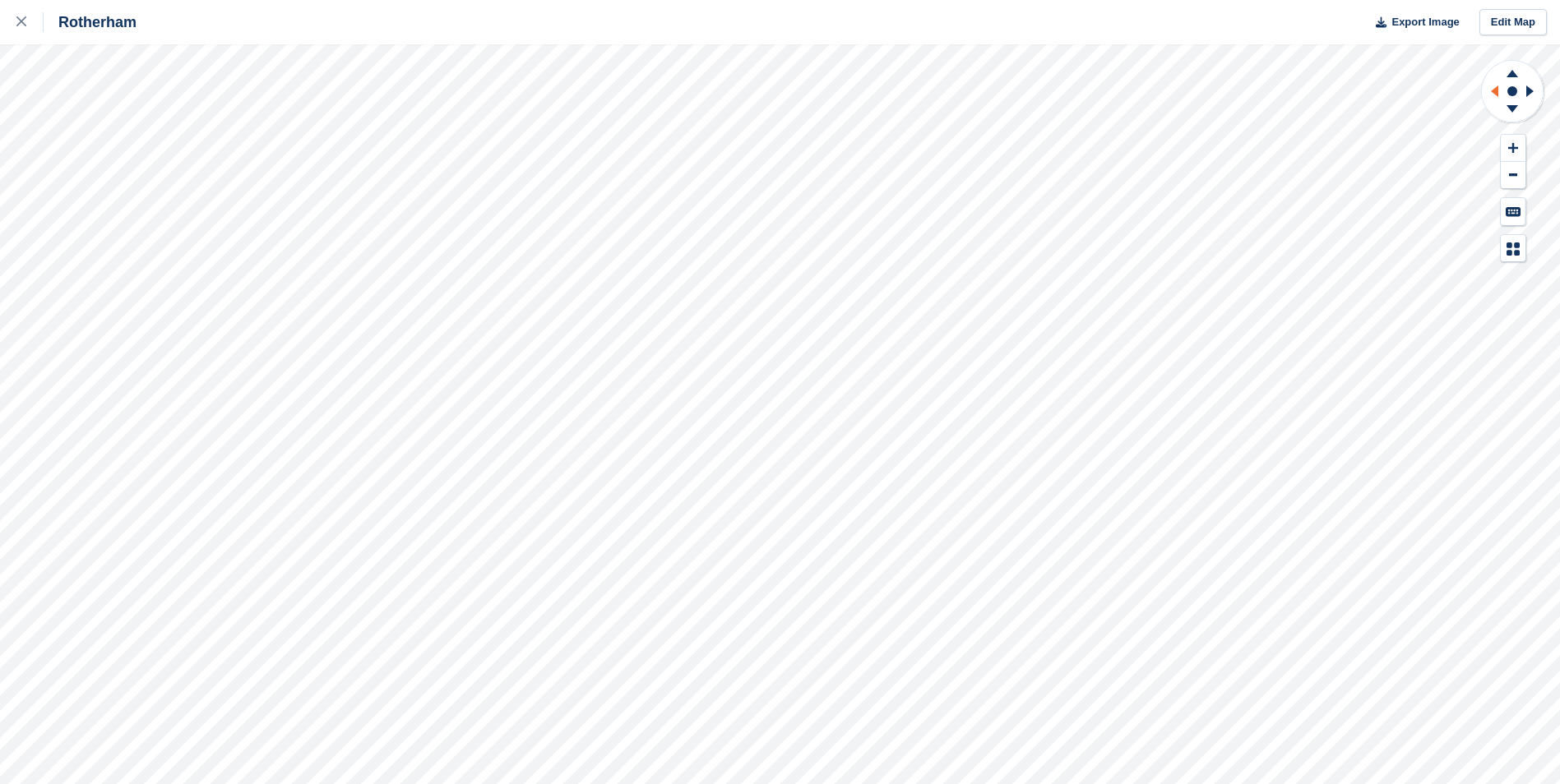
click at [1496, 91] on icon at bounding box center [1494, 91] width 7 height 12
click at [1509, 72] on icon at bounding box center [1512, 70] width 43 height 21
click at [1518, 114] on icon at bounding box center [1512, 111] width 43 height 21
click at [1509, 116] on icon at bounding box center [1512, 111] width 43 height 21
click at [1509, 76] on icon at bounding box center [1512, 73] width 12 height 7
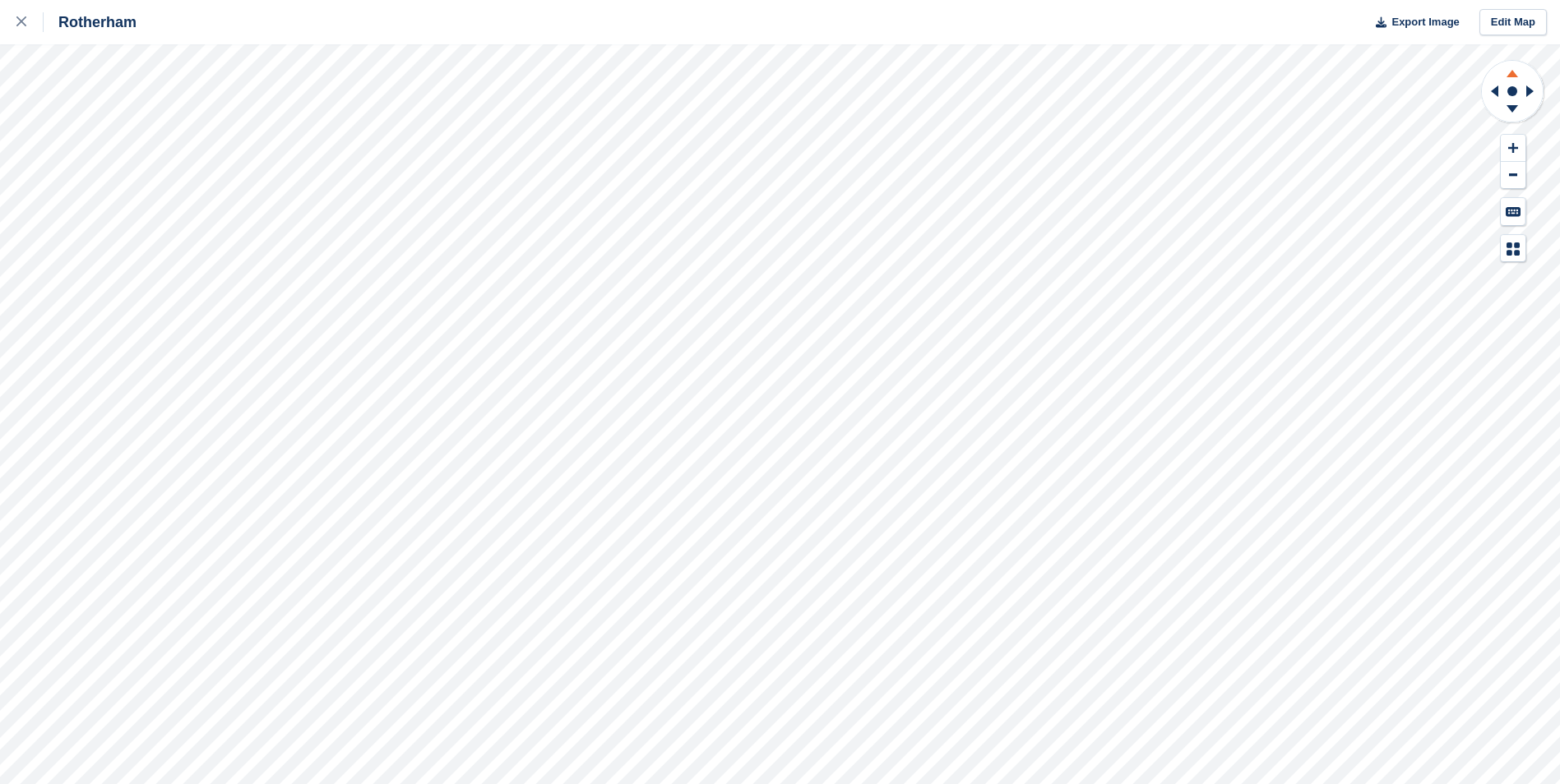
click at [1509, 76] on icon at bounding box center [1512, 73] width 12 height 7
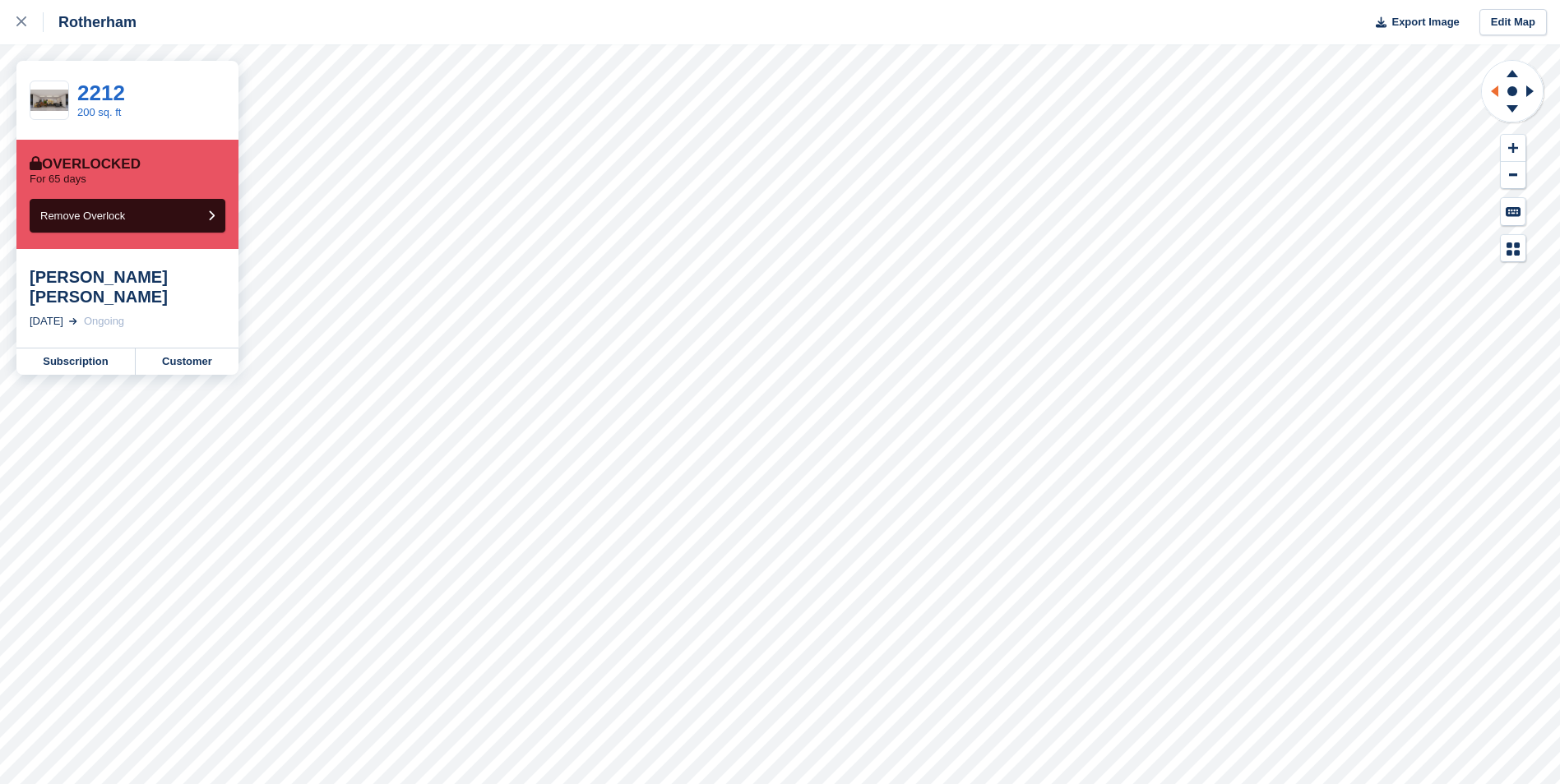
click at [1492, 95] on icon at bounding box center [1492, 91] width 21 height 43
click at [1530, 90] on icon at bounding box center [1529, 91] width 7 height 12
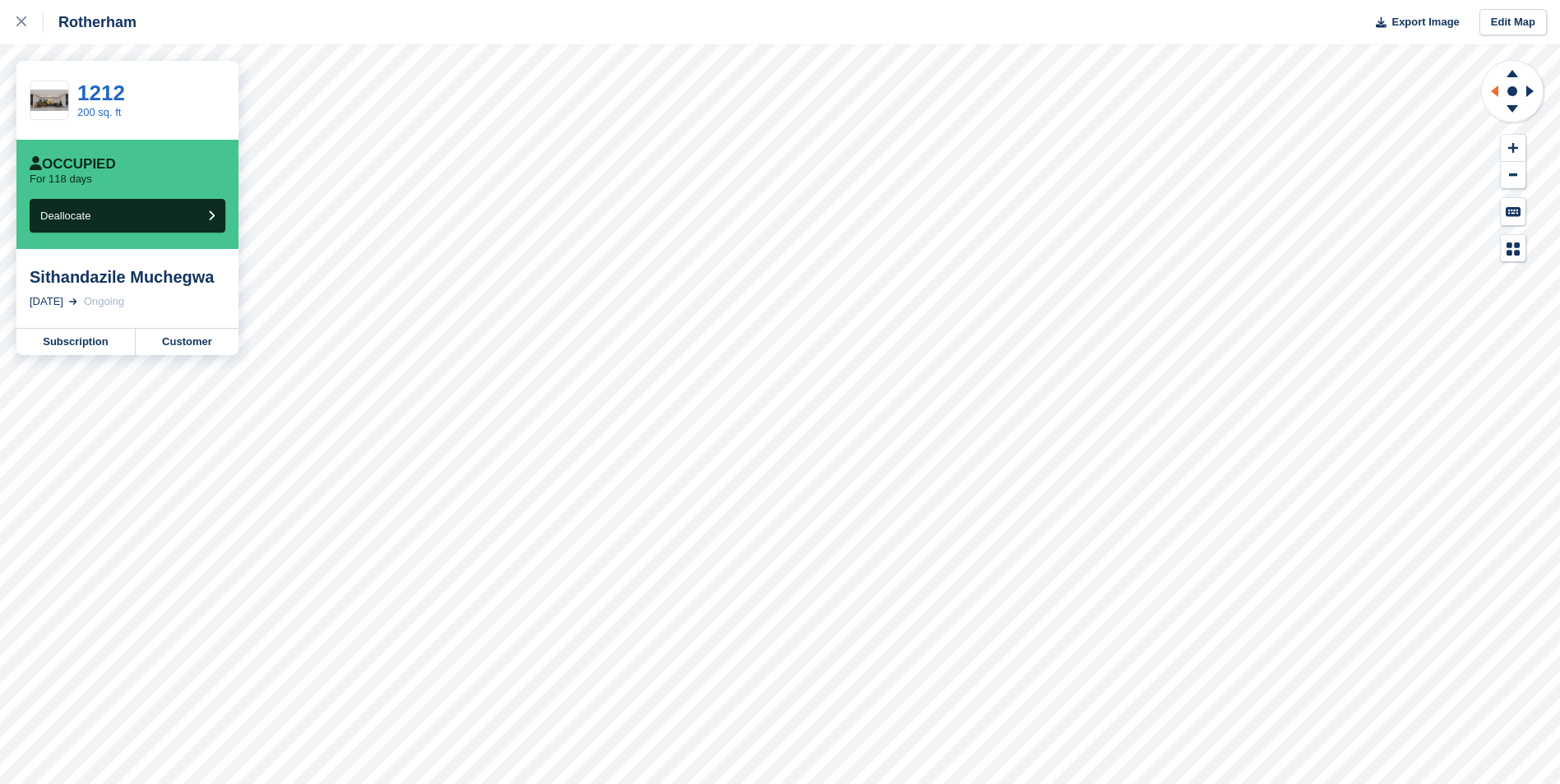
click at [1490, 82] on icon at bounding box center [1492, 91] width 21 height 43
click at [1537, 90] on icon at bounding box center [1532, 91] width 21 height 43
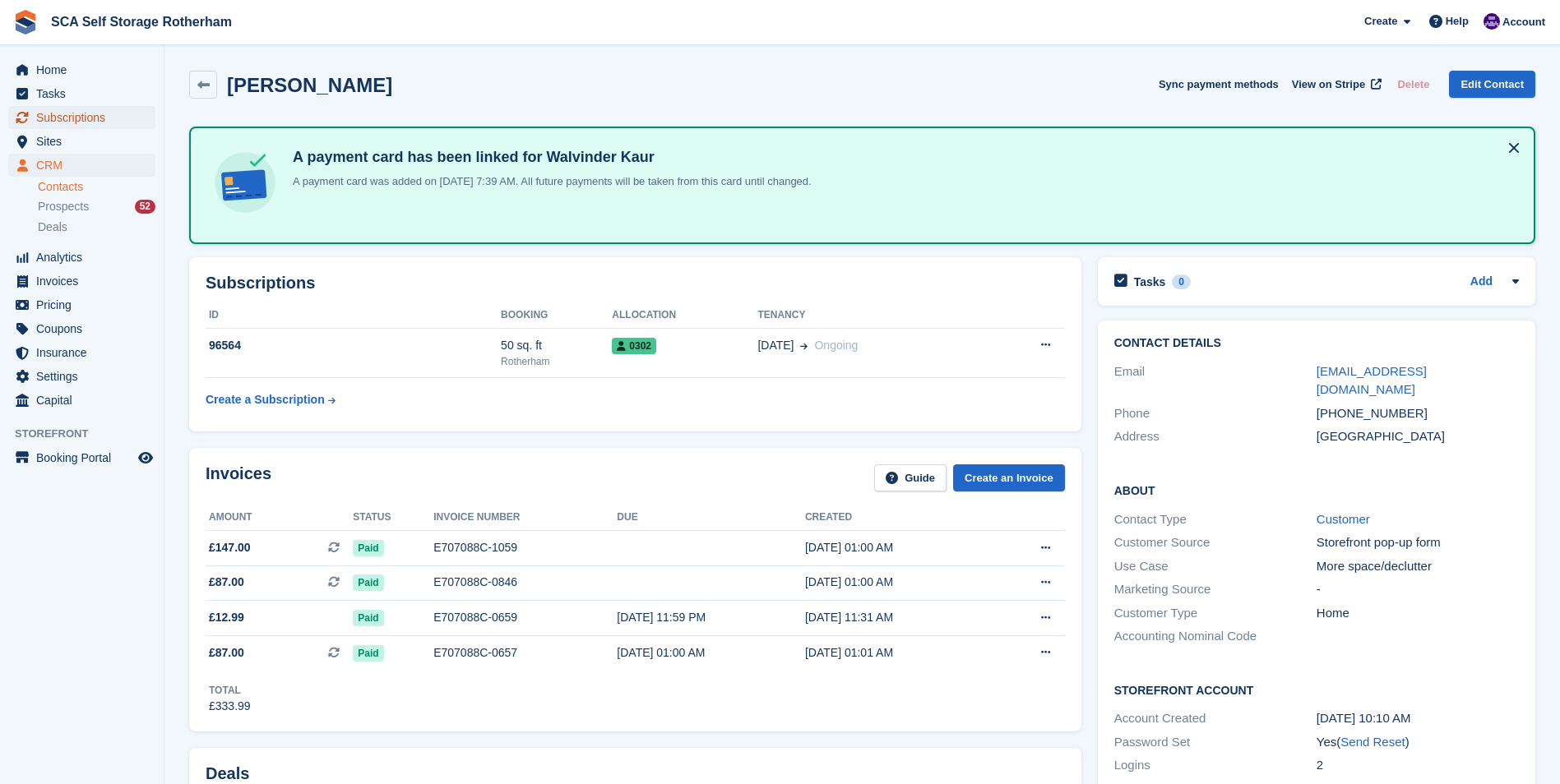
click at [114, 109] on span "Subscriptions" at bounding box center [85, 118] width 99 height 23
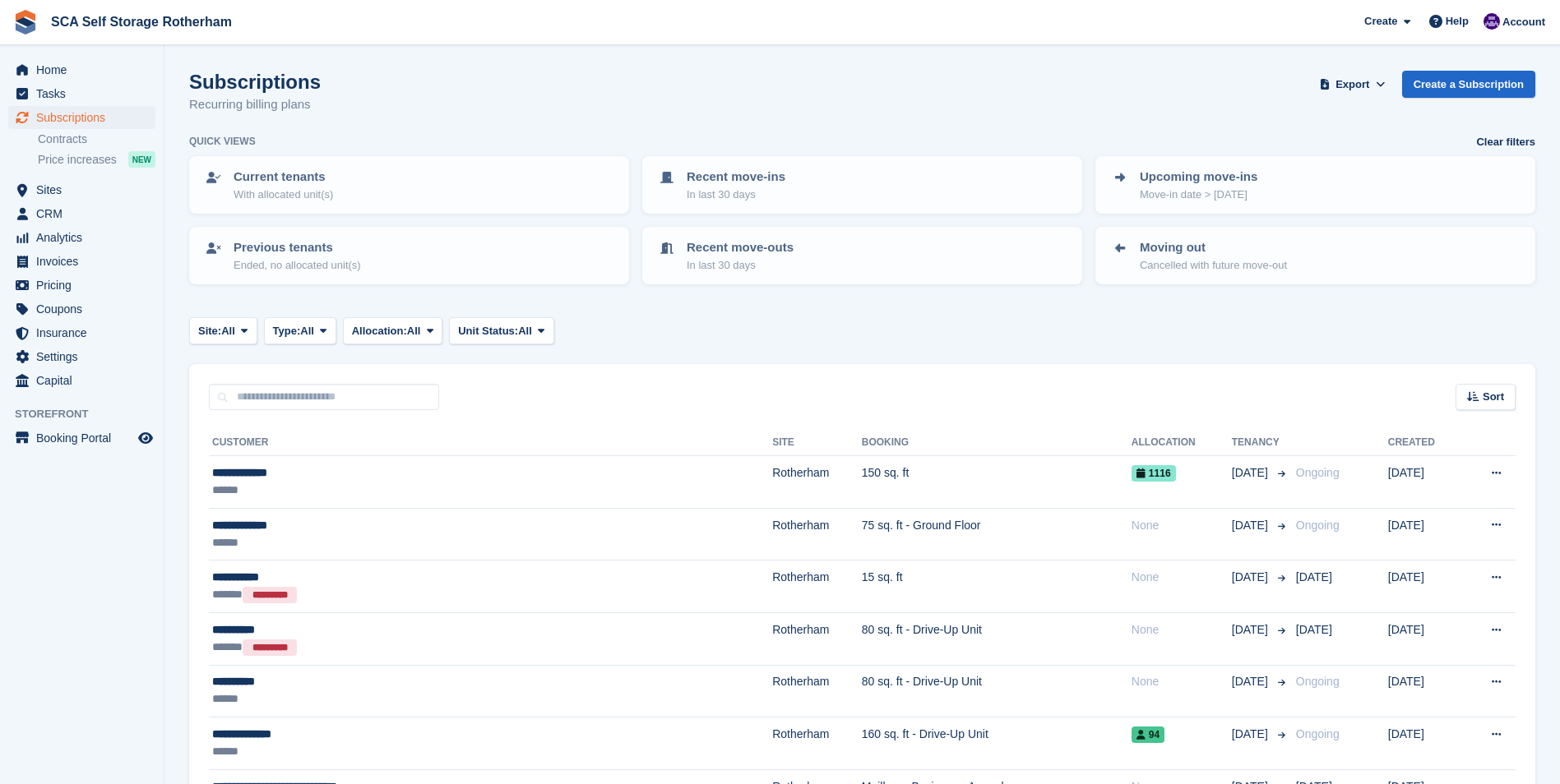
click at [908, 90] on div "Subscriptions Recurring billing plans Export Export Subscriptions Export a CSV …" at bounding box center [862, 102] width 1346 height 63
click at [729, 120] on div "Subscriptions Recurring billing plans Export Export Subscriptions Export a CSV …" at bounding box center [862, 102] width 1346 height 63
click at [1503, 29] on div "Account" at bounding box center [1516, 22] width 73 height 29
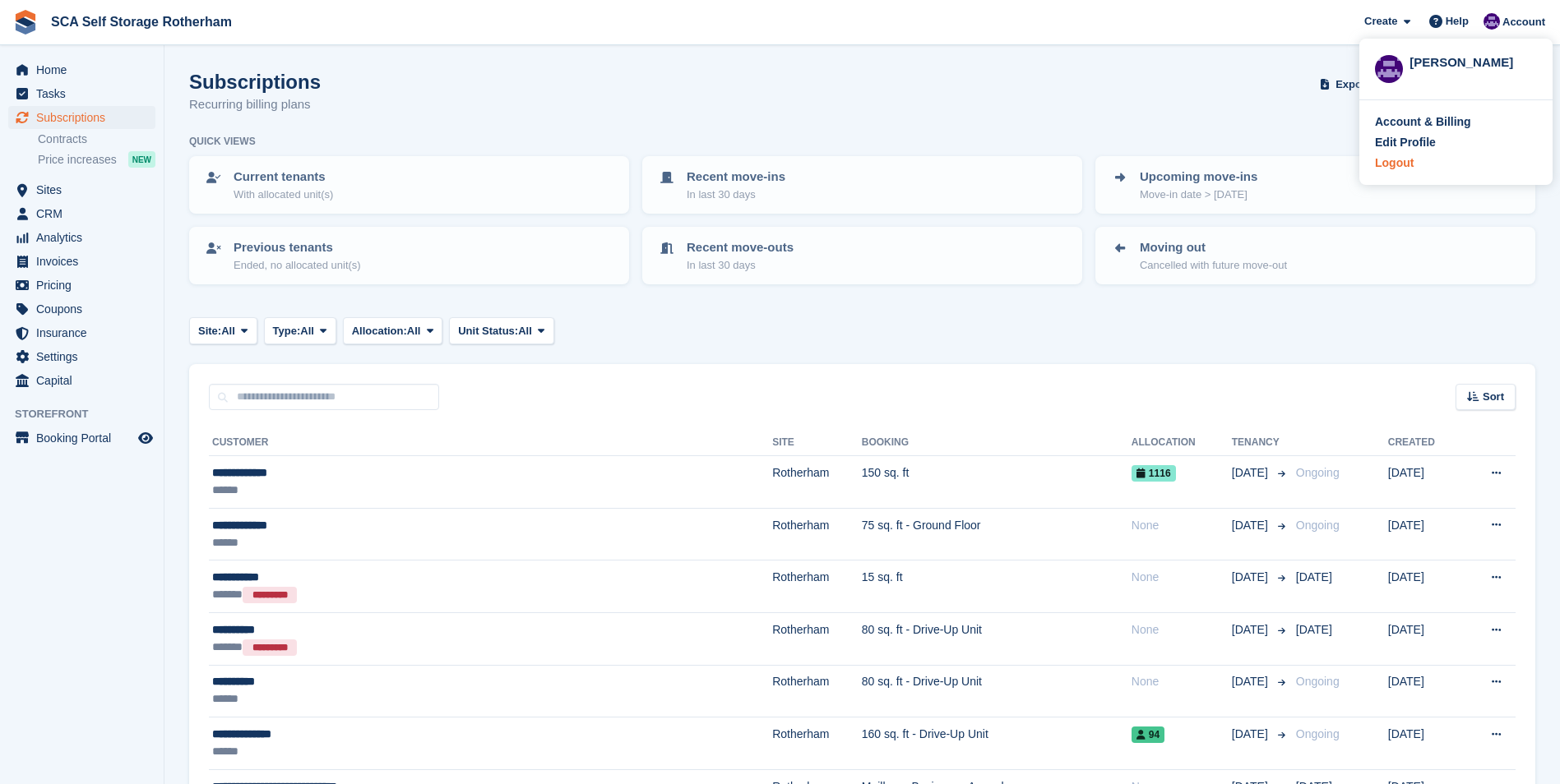
click at [1399, 167] on div "Logout" at bounding box center [1394, 162] width 39 height 17
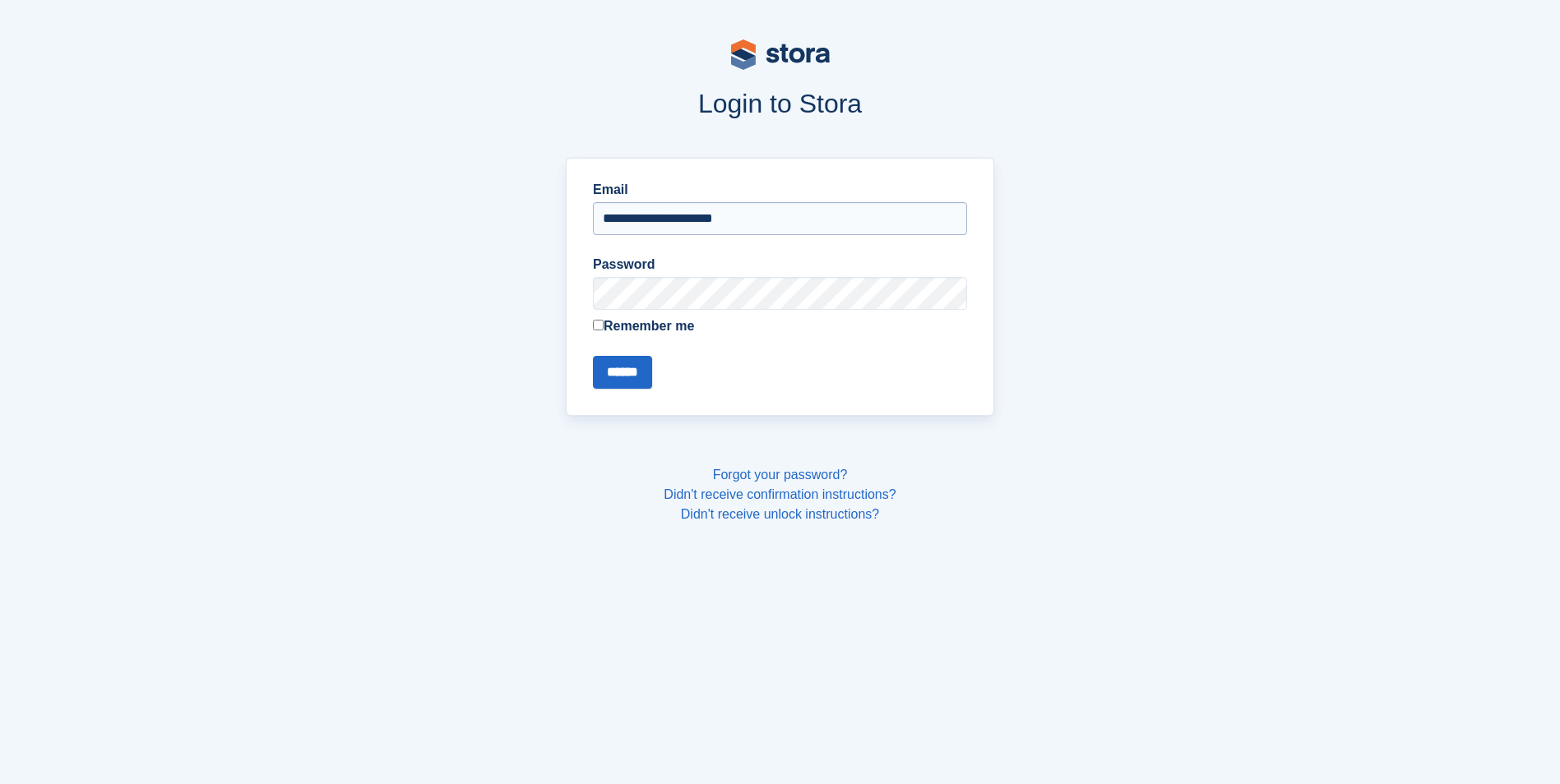
click at [649, 222] on input "**********" at bounding box center [779, 219] width 374 height 33
type input "**********"
click at [613, 380] on input "******" at bounding box center [622, 373] width 59 height 33
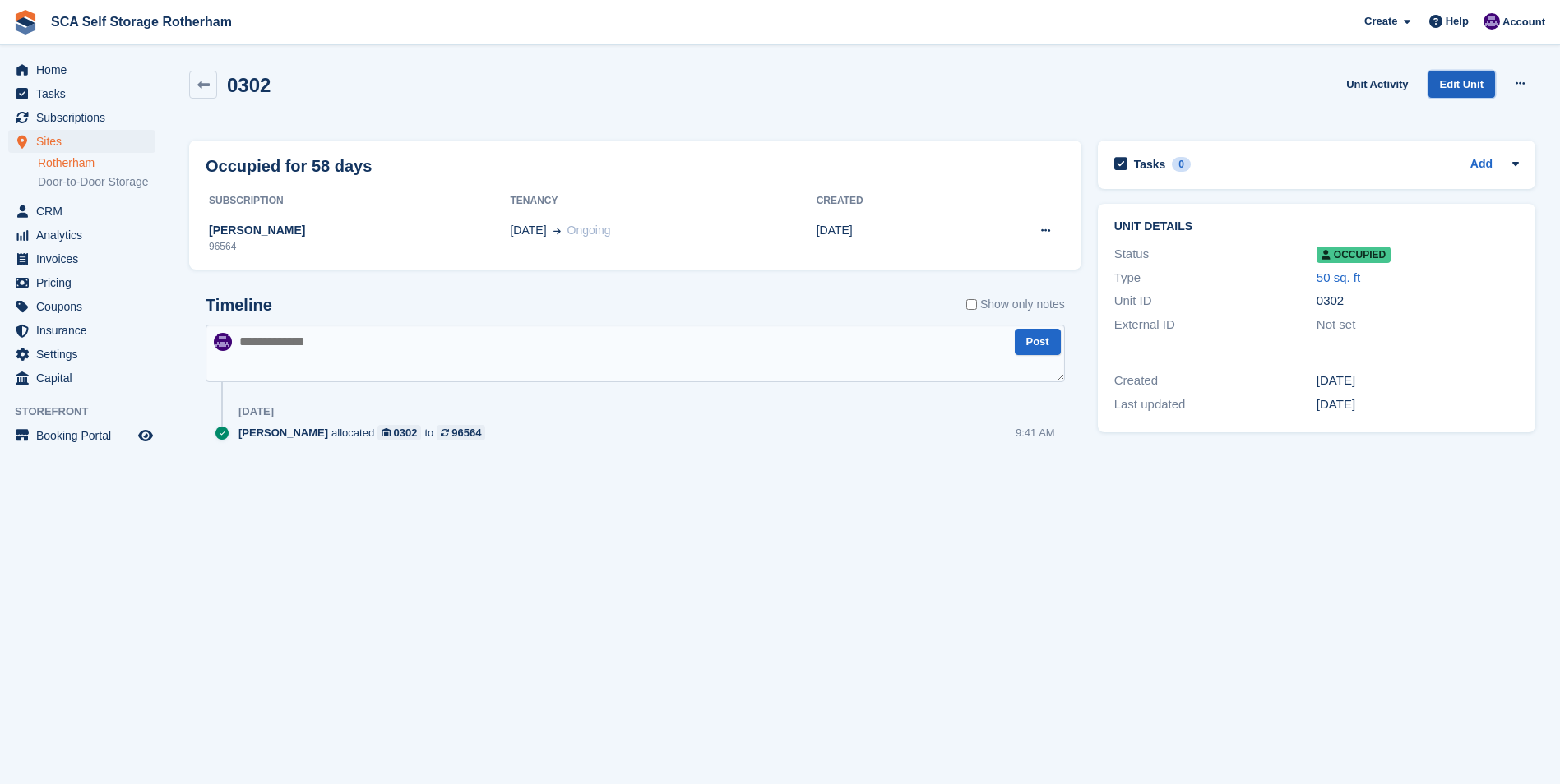
click at [1485, 85] on link "Edit Unit" at bounding box center [1461, 84] width 66 height 27
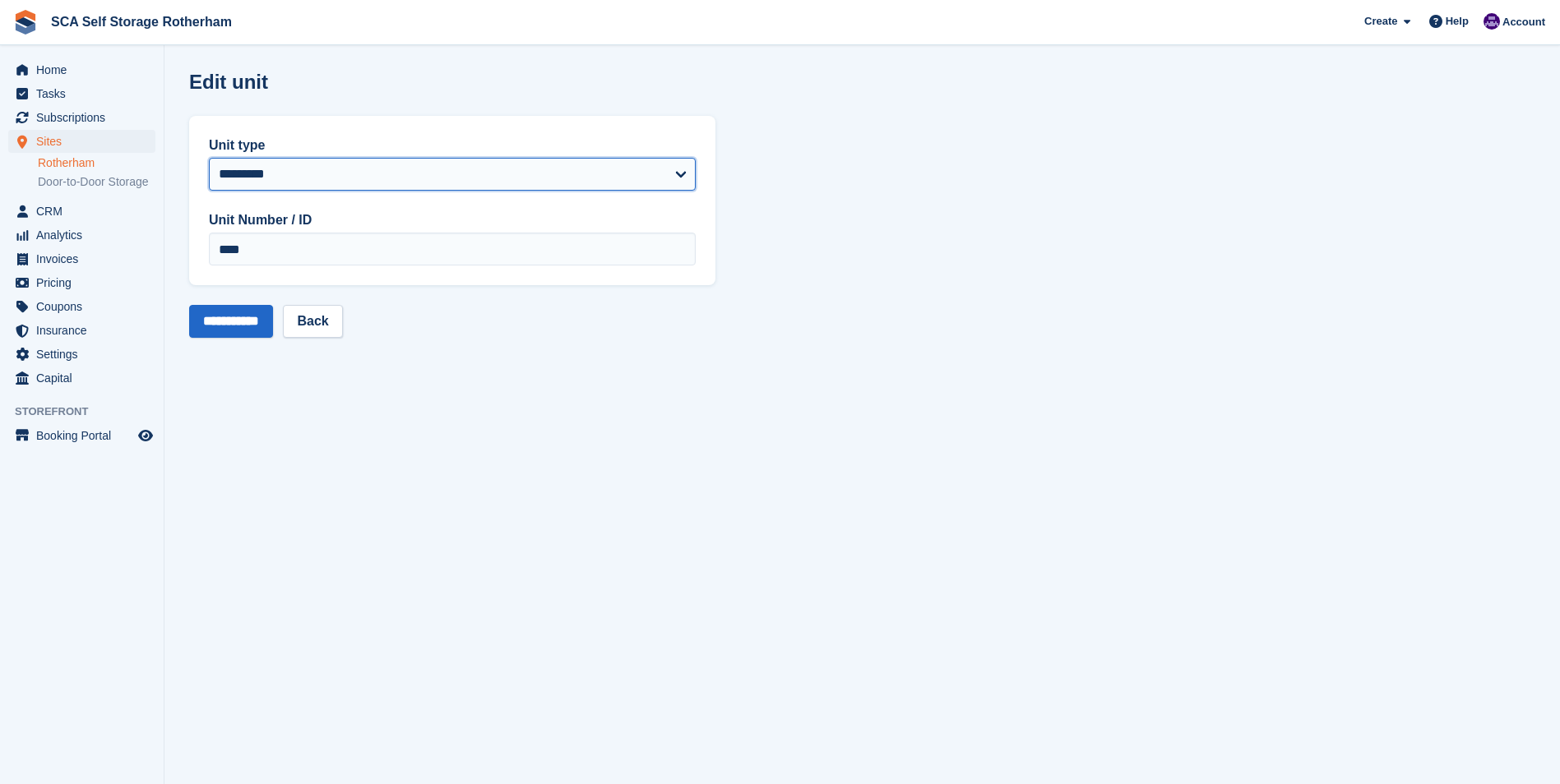
click at [337, 168] on select "**********" at bounding box center [452, 174] width 487 height 33
select select "*****"
click at [209, 157] on select "**********" at bounding box center [452, 174] width 487 height 33
click at [263, 332] on input "**********" at bounding box center [230, 322] width 84 height 33
click at [50, 75] on span "Home" at bounding box center [85, 70] width 99 height 23
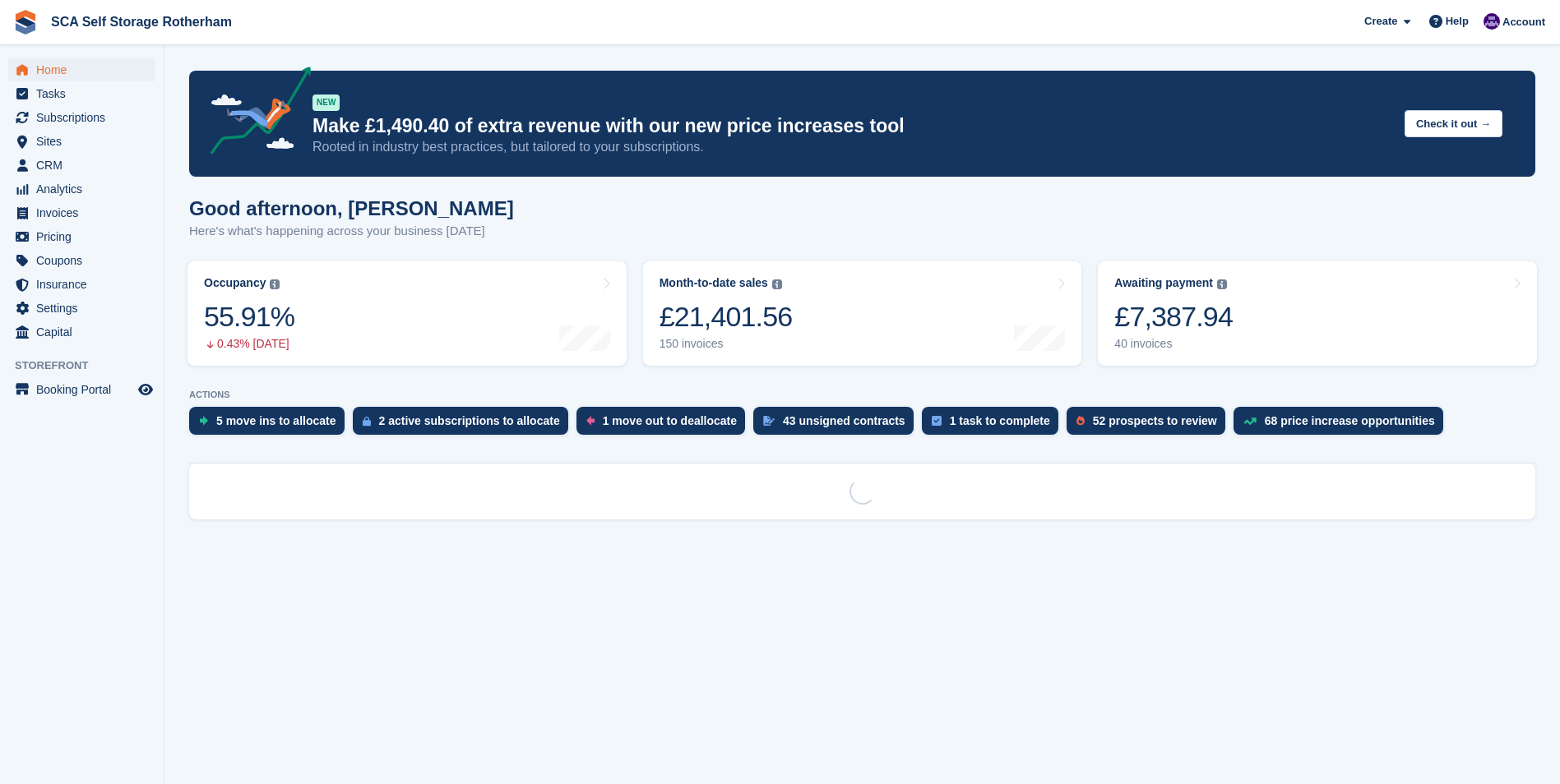
click at [395, 579] on section "NEW Make £1,490.40 of extra revenue with our new price increases tool Rooted in…" at bounding box center [861, 392] width 1395 height 784
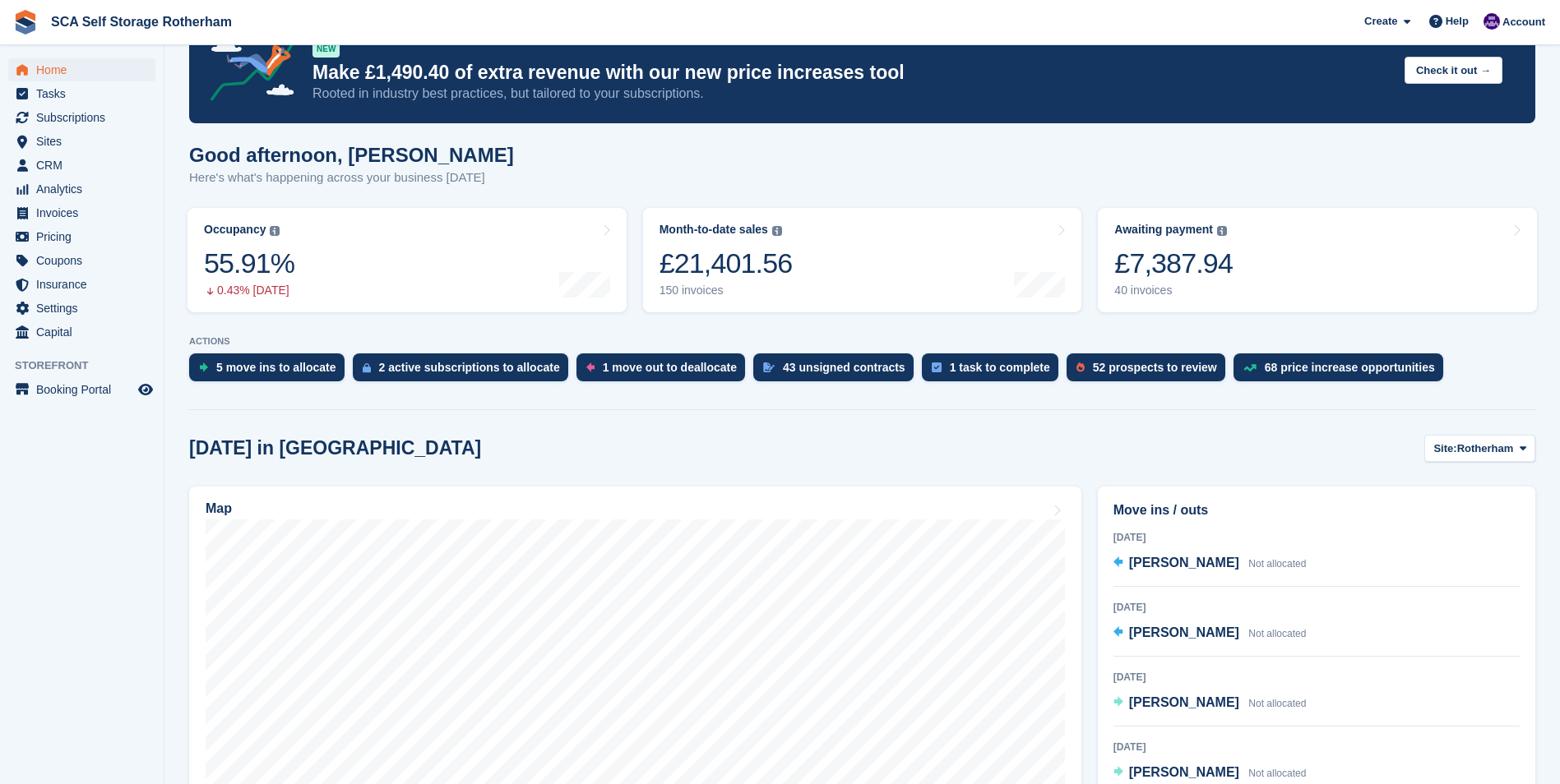
scroll to position [82, 0]
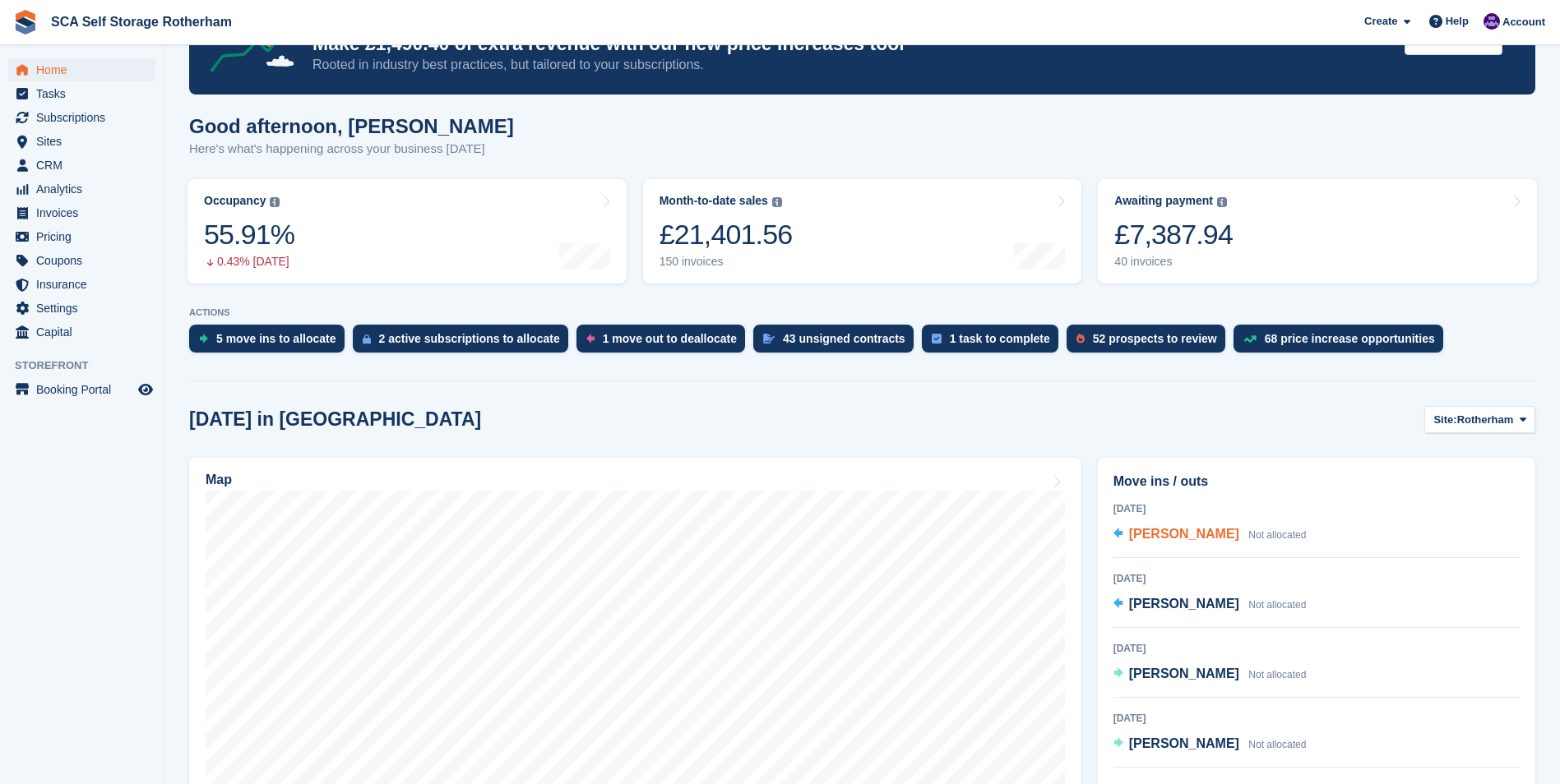
click at [1210, 535] on span "[PERSON_NAME]" at bounding box center [1184, 534] width 110 height 14
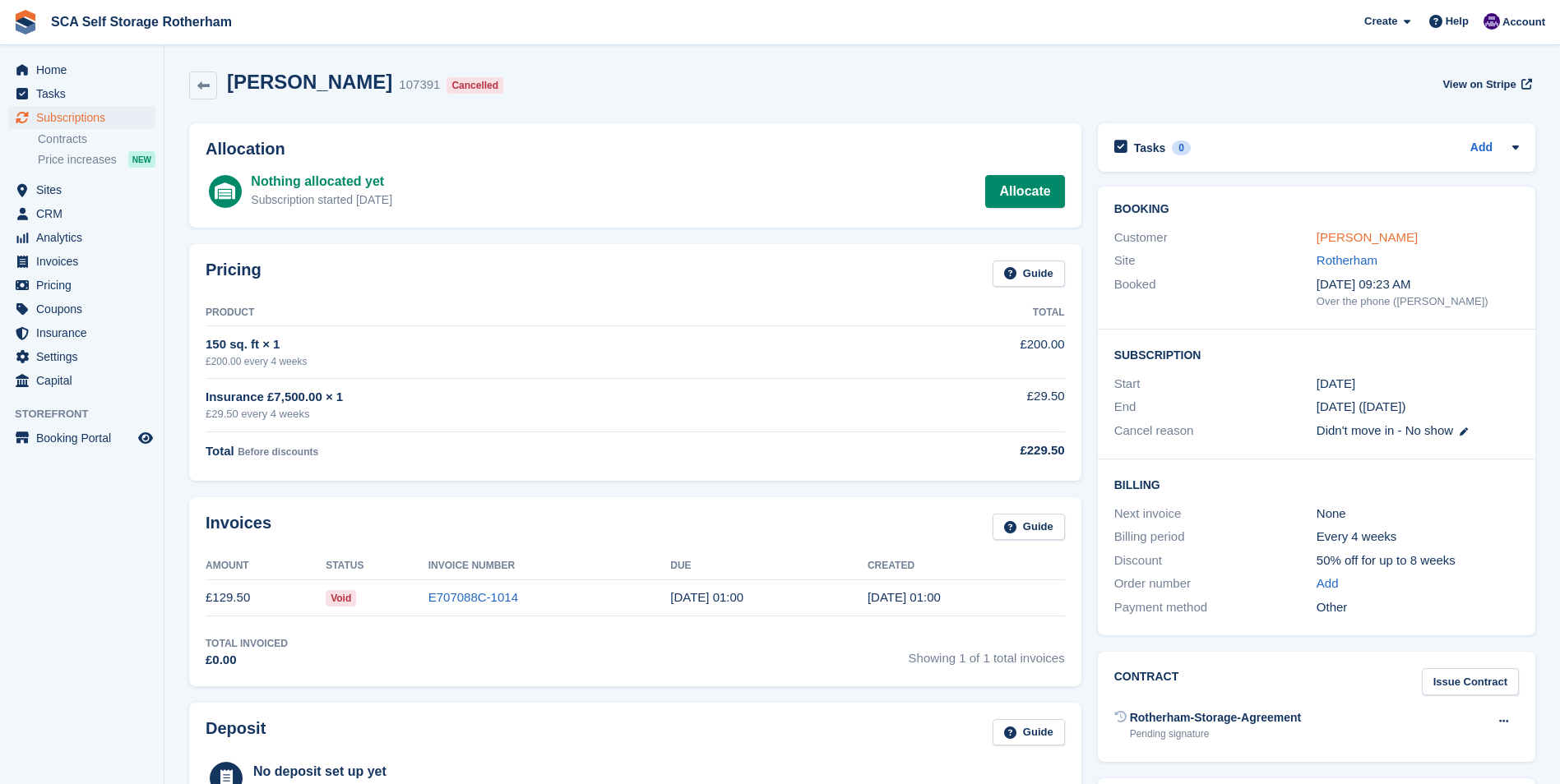
click at [1371, 240] on link "[PERSON_NAME]" at bounding box center [1367, 237] width 101 height 14
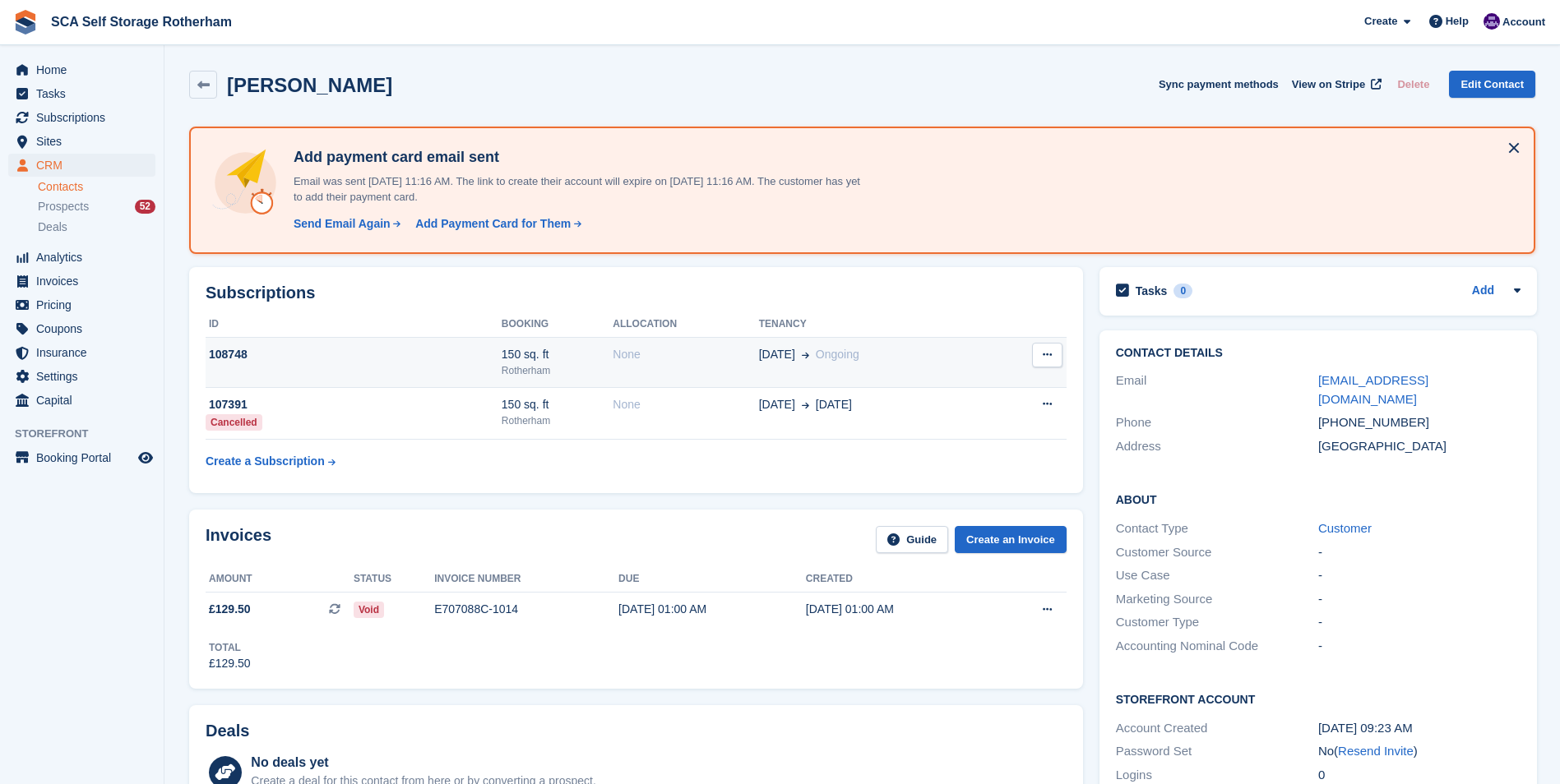
click at [429, 351] on div "108748" at bounding box center [353, 355] width 296 height 17
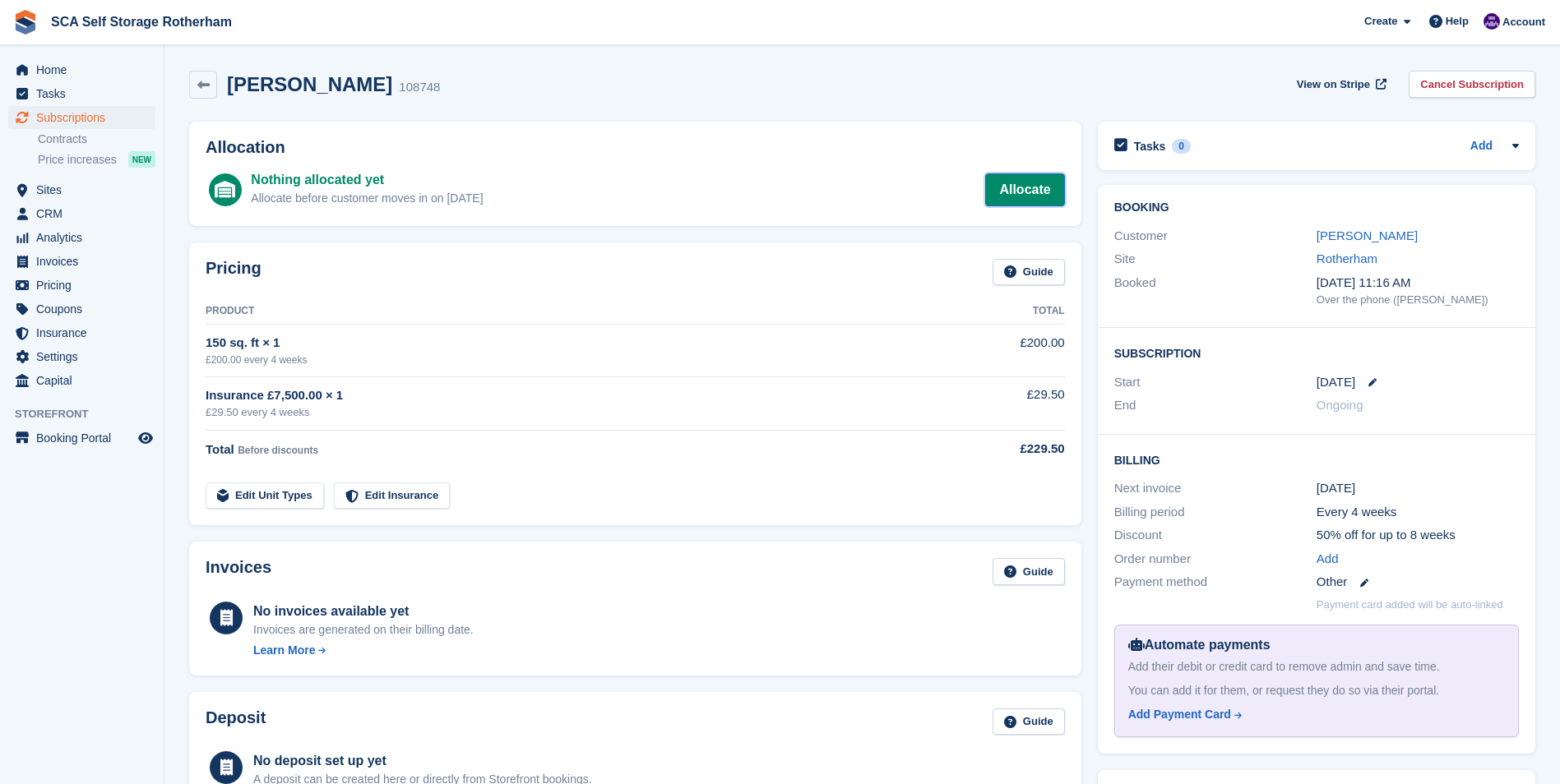
click at [1049, 190] on link "Allocate" at bounding box center [1024, 190] width 79 height 33
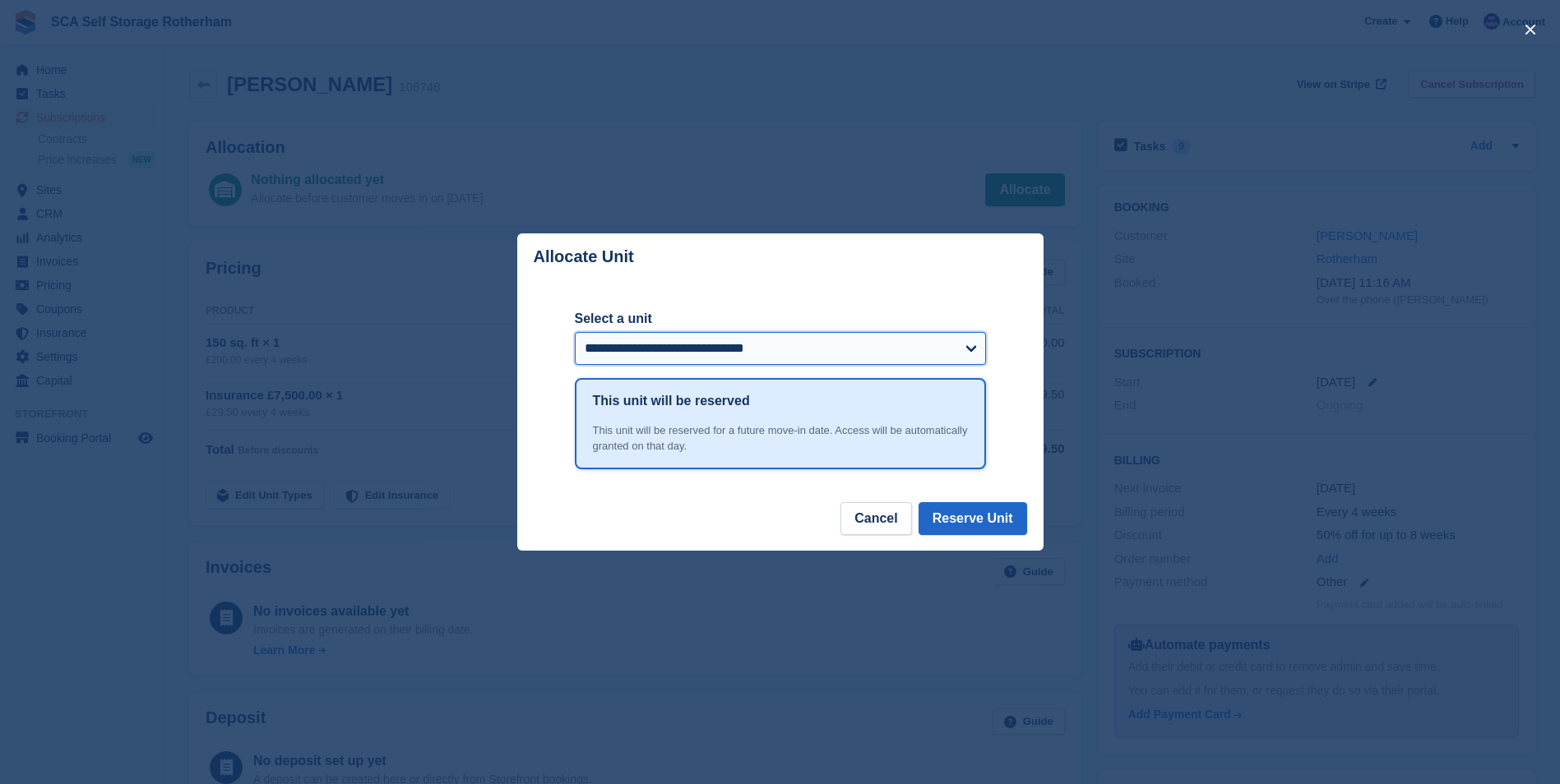
click at [619, 346] on select "**********" at bounding box center [780, 349] width 411 height 33
click at [589, 130] on div "close" at bounding box center [780, 392] width 1560 height 784
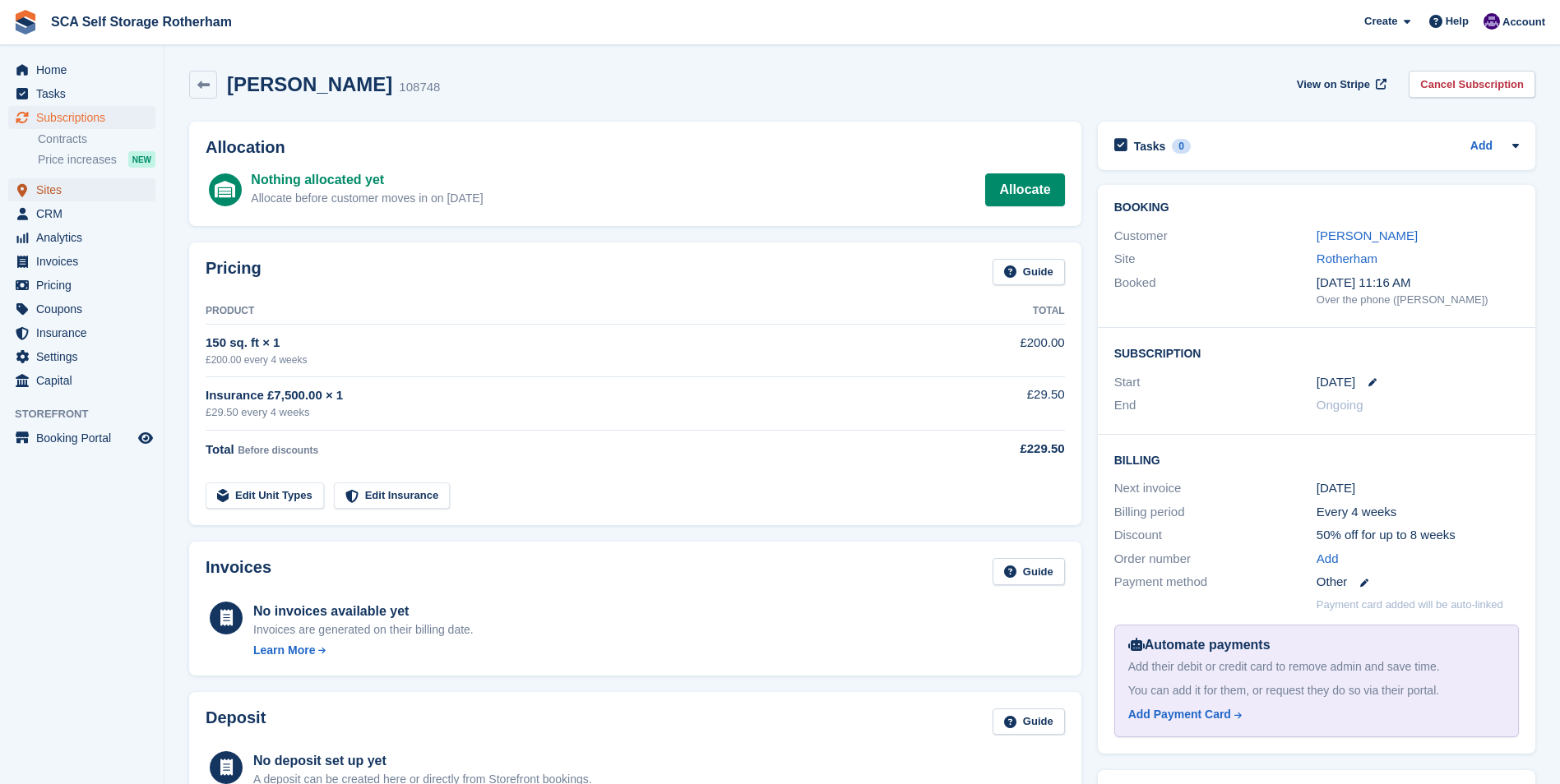
click at [63, 182] on span "Sites" at bounding box center [85, 190] width 99 height 23
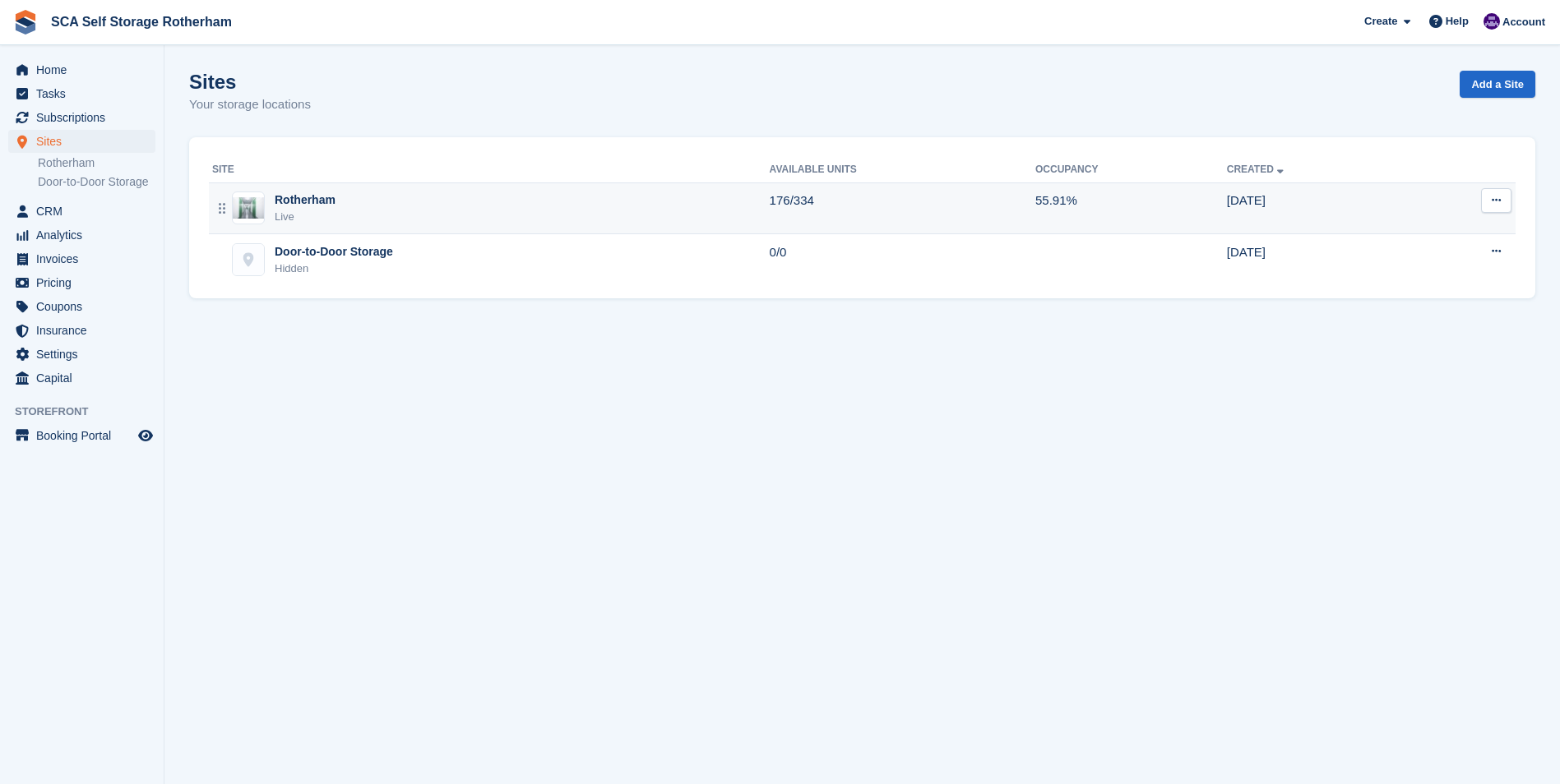
click at [346, 205] on div "Rotherham Live" at bounding box center [491, 208] width 558 height 34
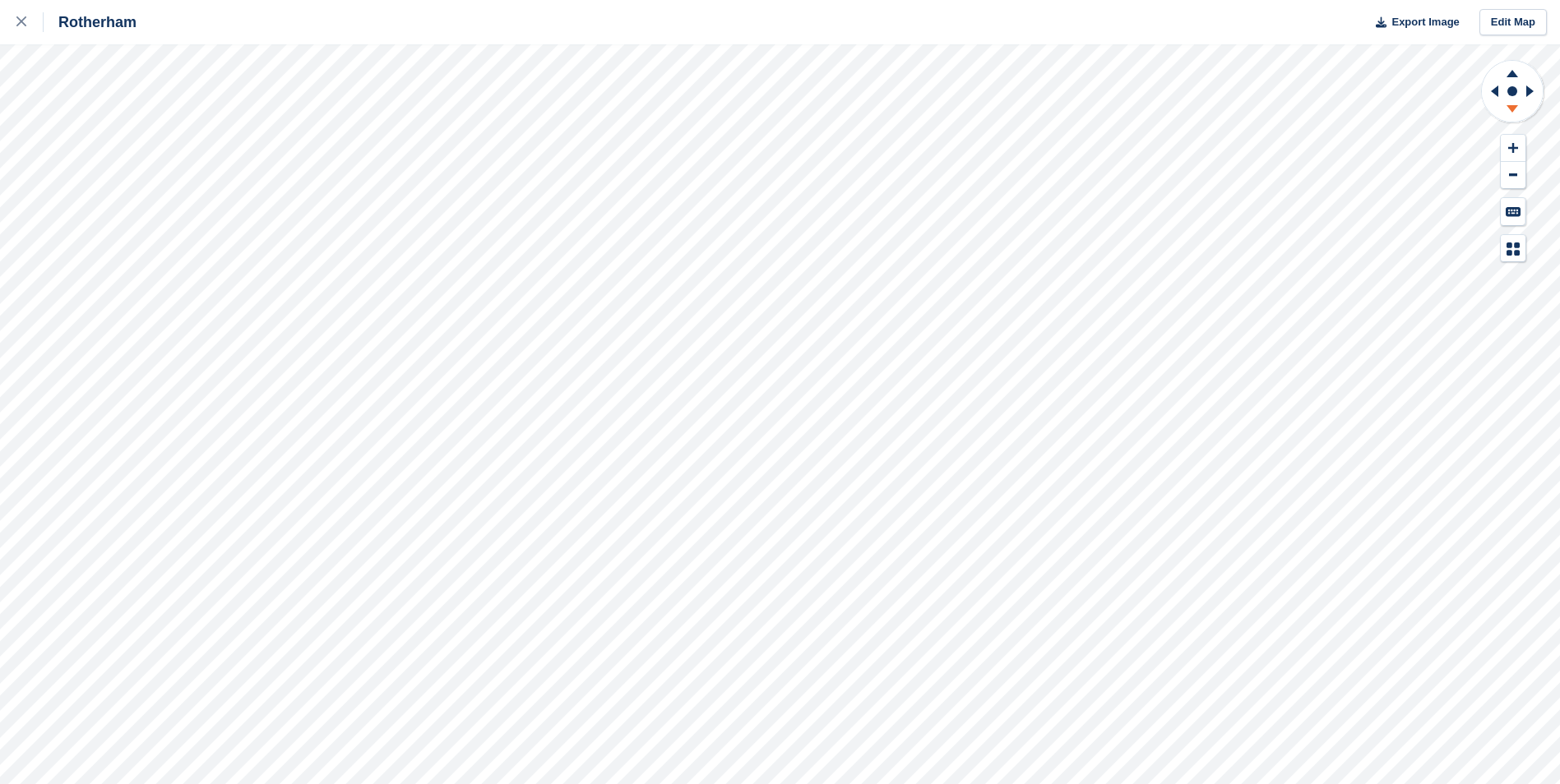
click at [1511, 109] on icon at bounding box center [1512, 109] width 12 height 7
click at [1493, 86] on icon at bounding box center [1492, 91] width 21 height 43
click at [1509, 75] on icon at bounding box center [1512, 73] width 12 height 7
click at [1513, 119] on icon at bounding box center [1512, 111] width 43 height 21
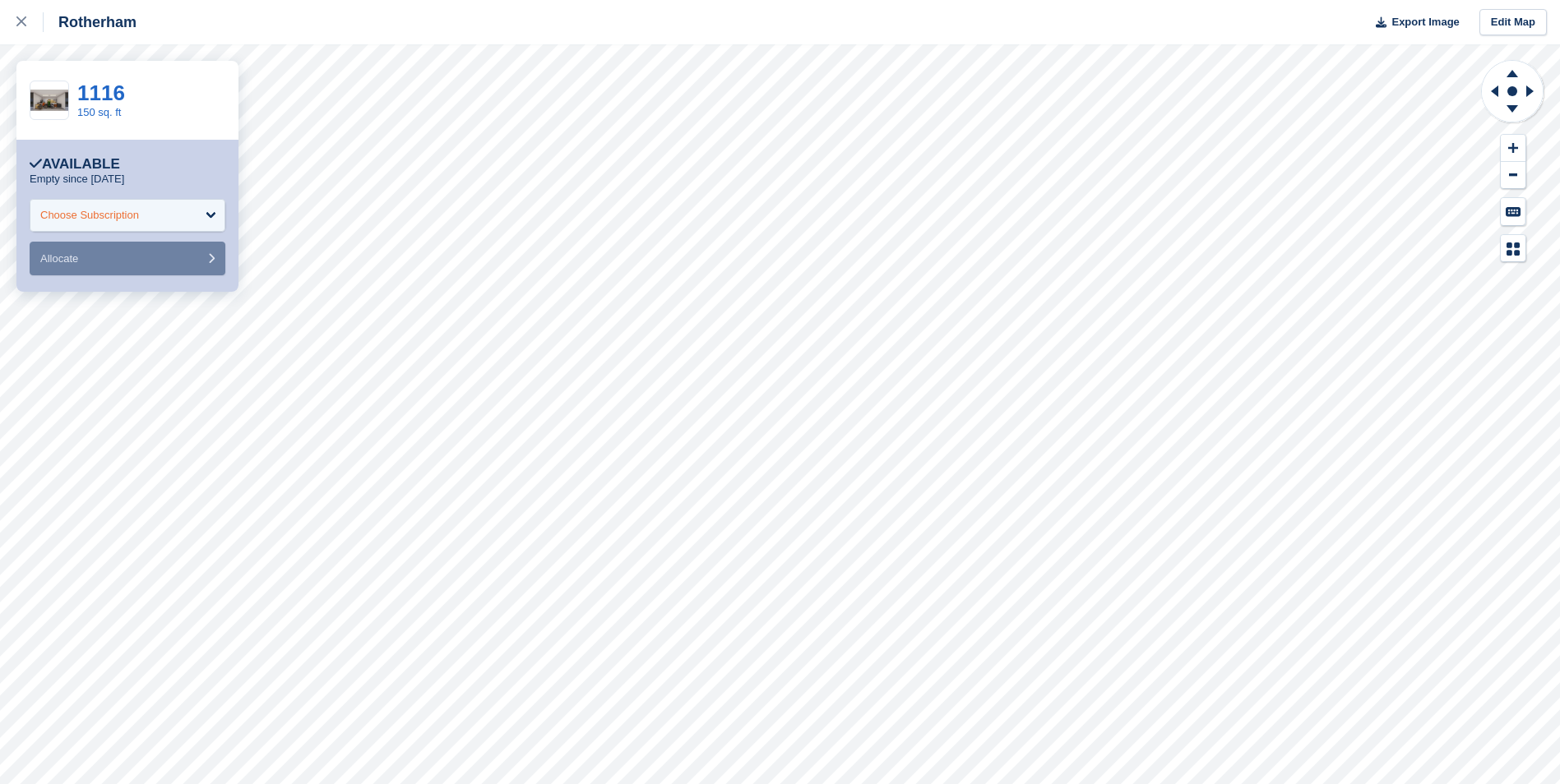
click at [118, 225] on div "Choose Subscription" at bounding box center [128, 215] width 196 height 33
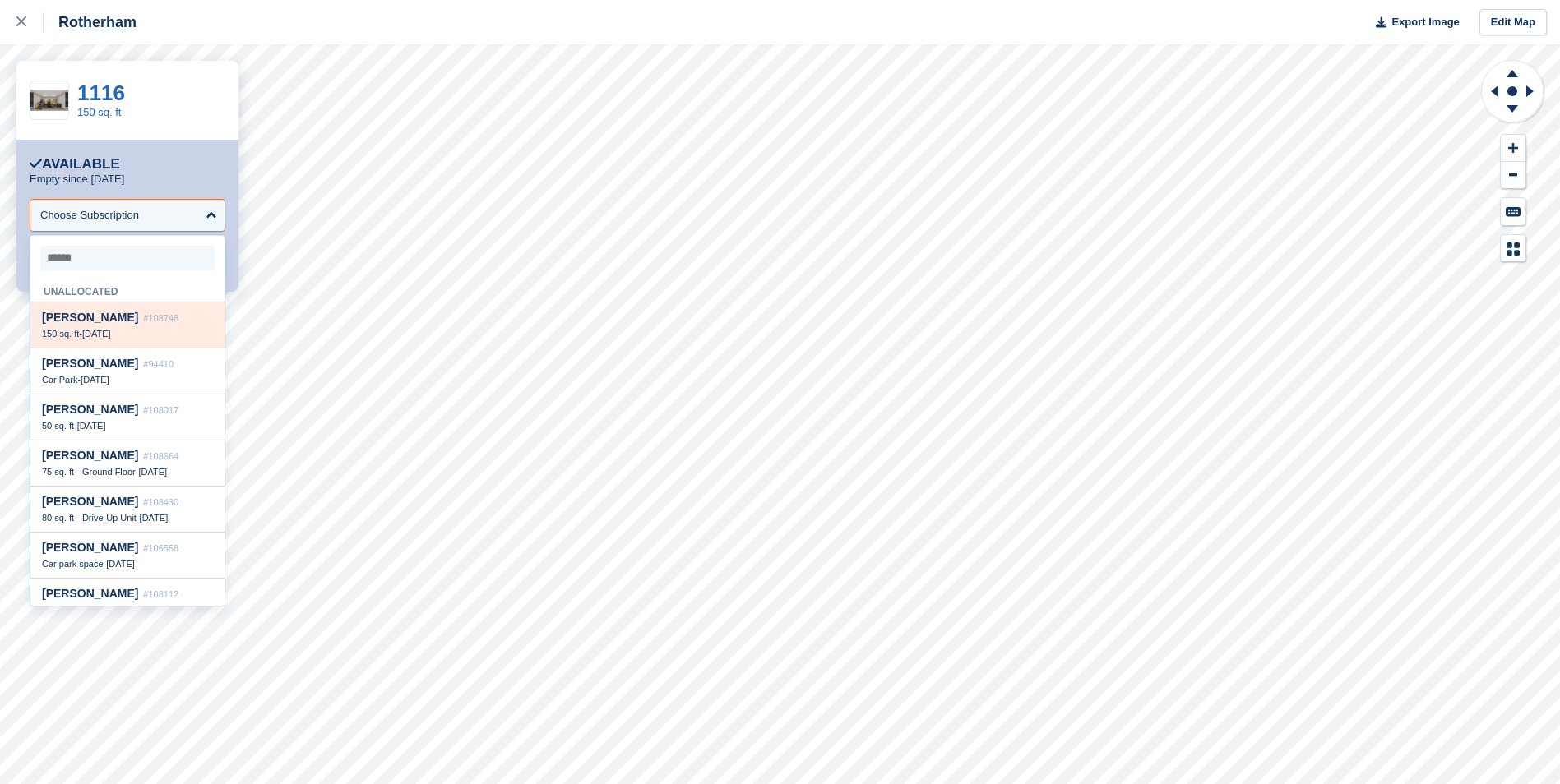
click at [143, 323] on span "#108748" at bounding box center [161, 318] width 36 height 10
select select "******"
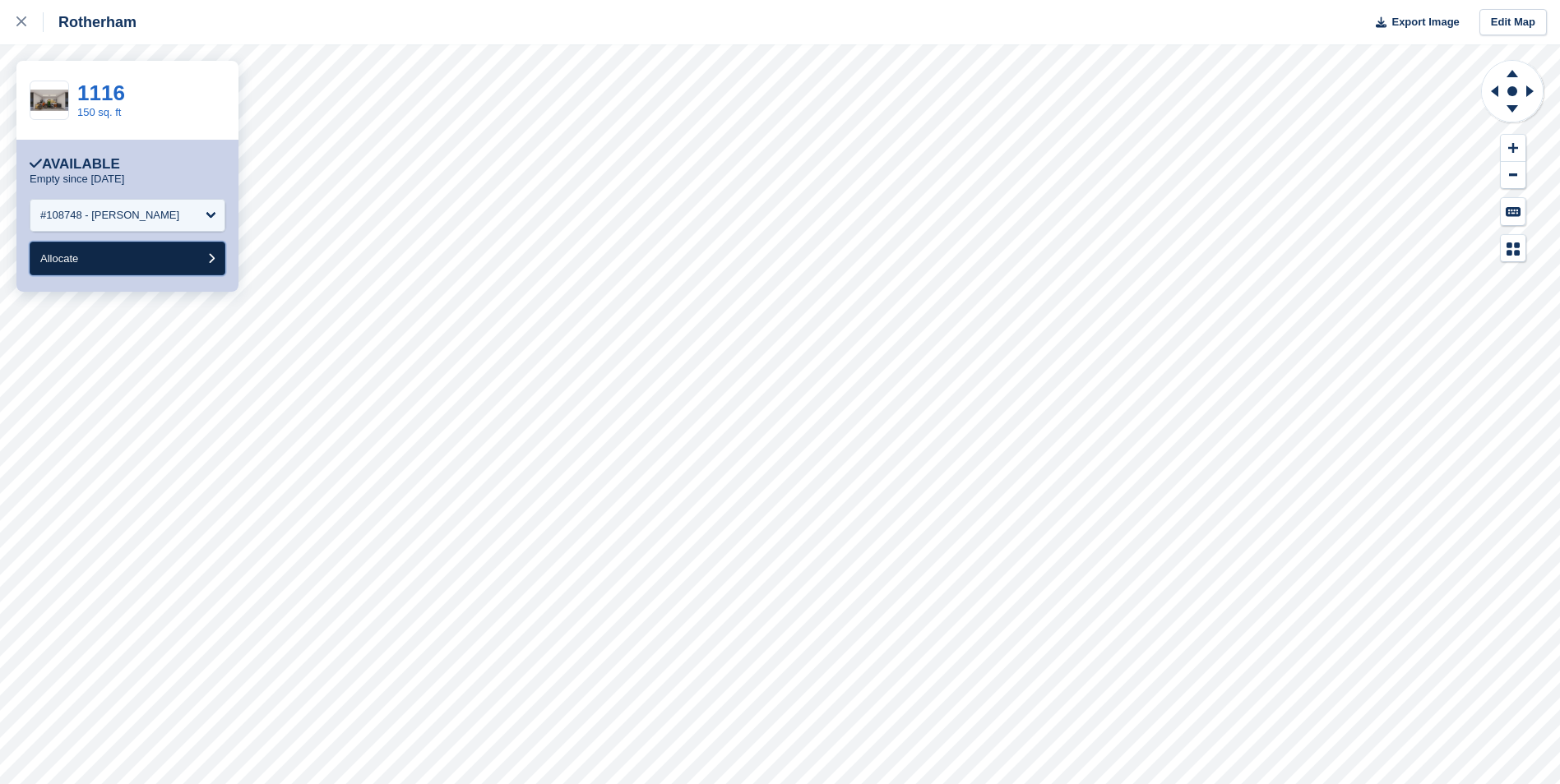
click at [167, 262] on button "Allocate" at bounding box center [128, 259] width 196 height 34
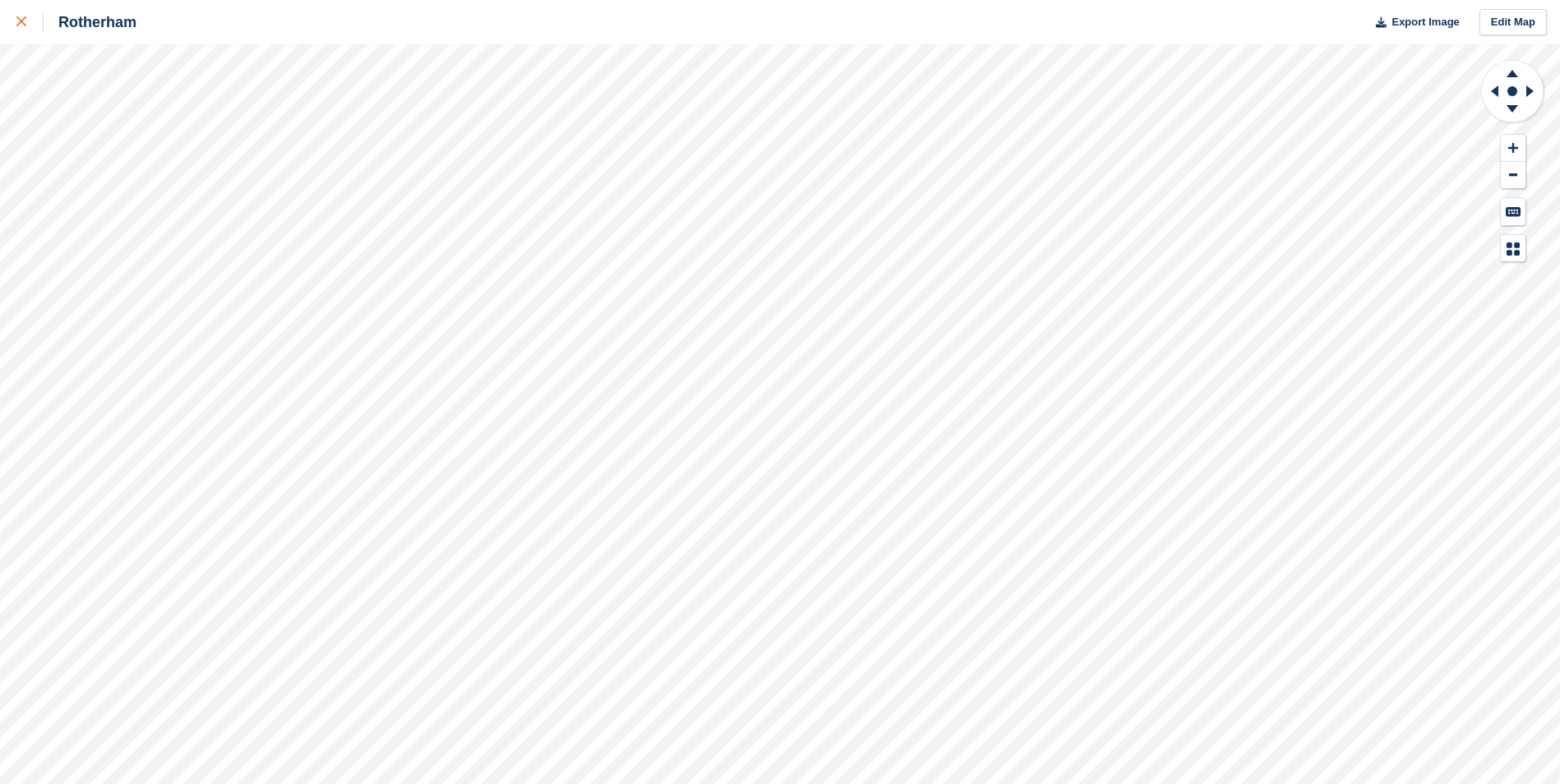
click at [16, 11] on link at bounding box center [22, 22] width 44 height 45
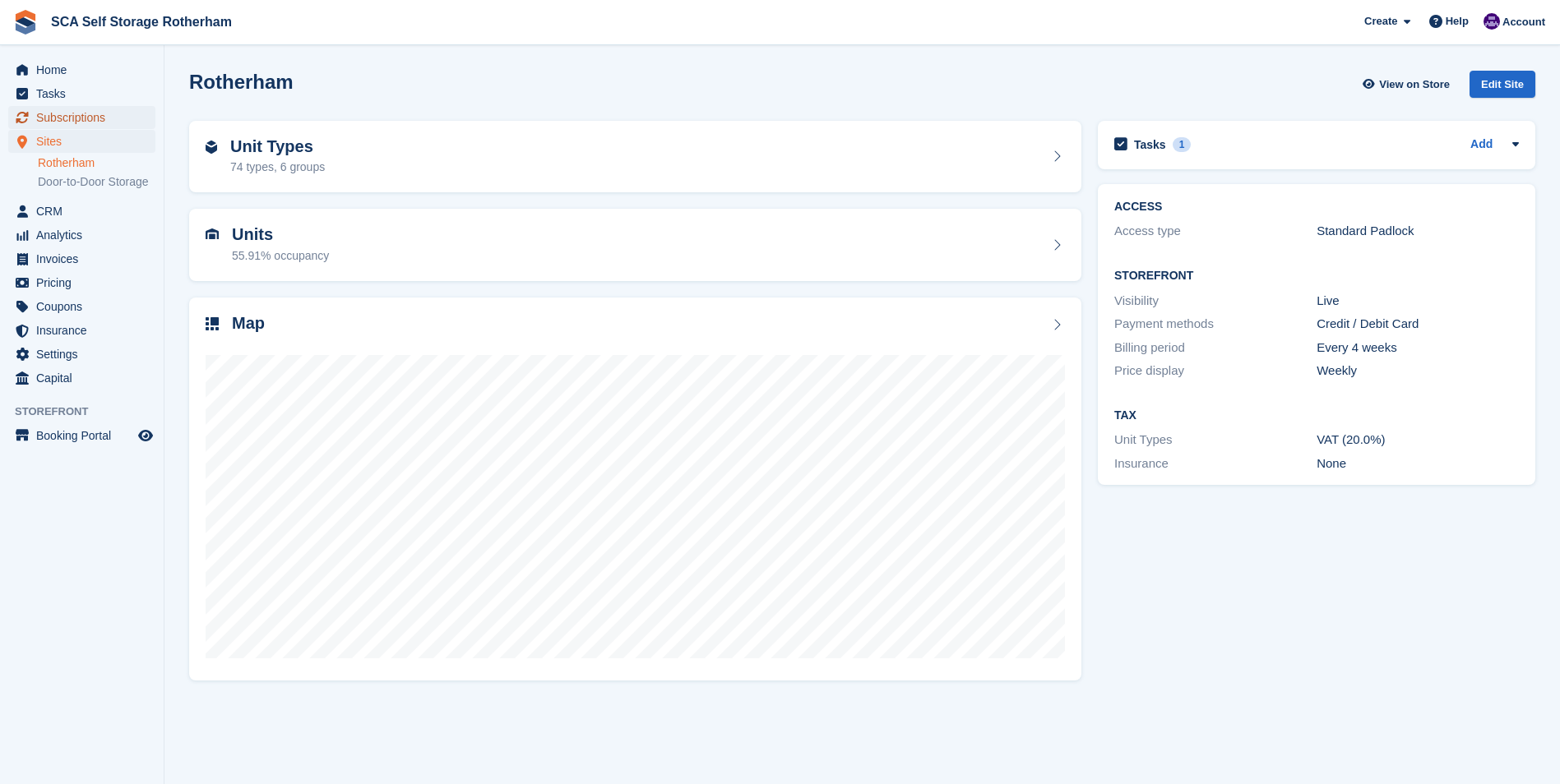
click at [64, 122] on span "Subscriptions" at bounding box center [85, 118] width 99 height 23
